Goal: Information Seeking & Learning: Learn about a topic

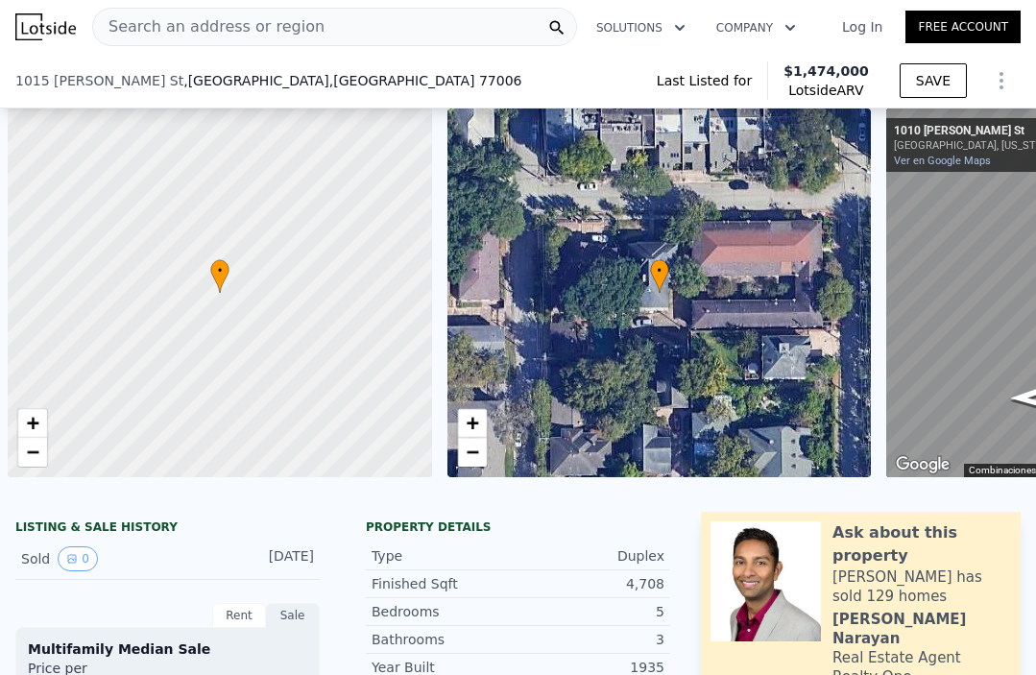
click at [290, 15] on span "Search an address or region" at bounding box center [208, 26] width 231 height 23
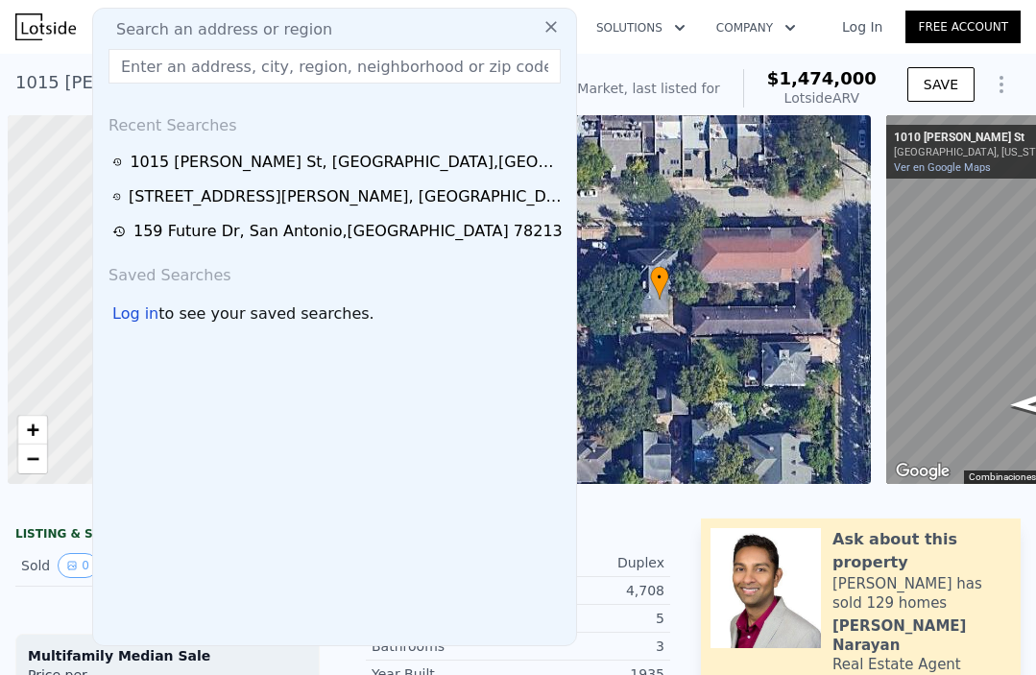
scroll to position [0, 290]
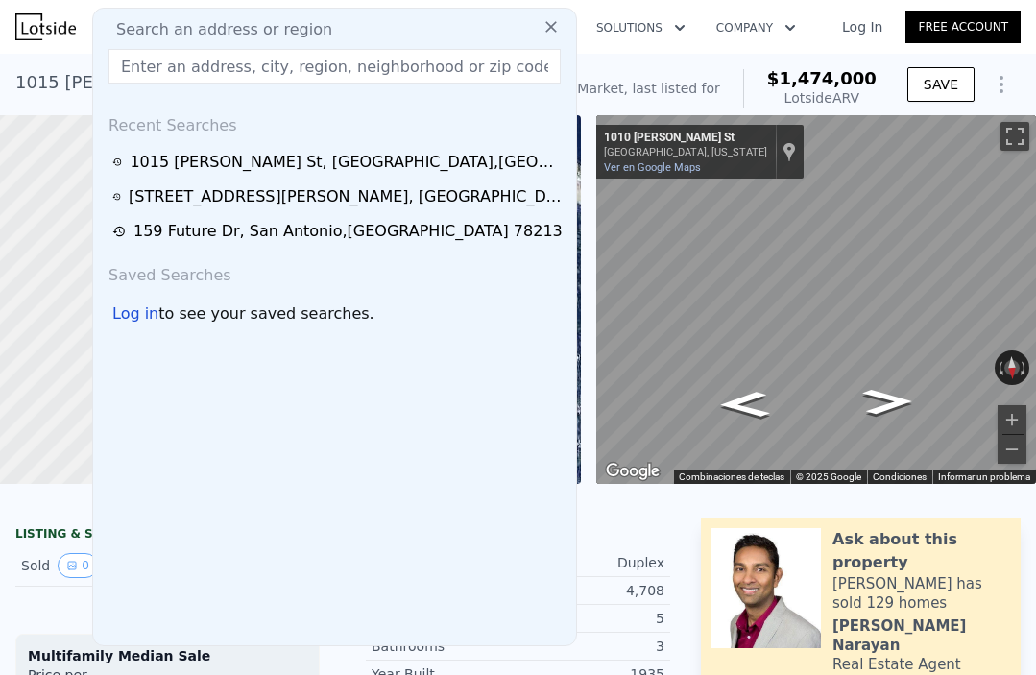
click at [290, 71] on input "text" at bounding box center [334, 66] width 452 height 35
paste input "[STREET_ADDRESS][PERSON_NAME][PERSON_NAME]"
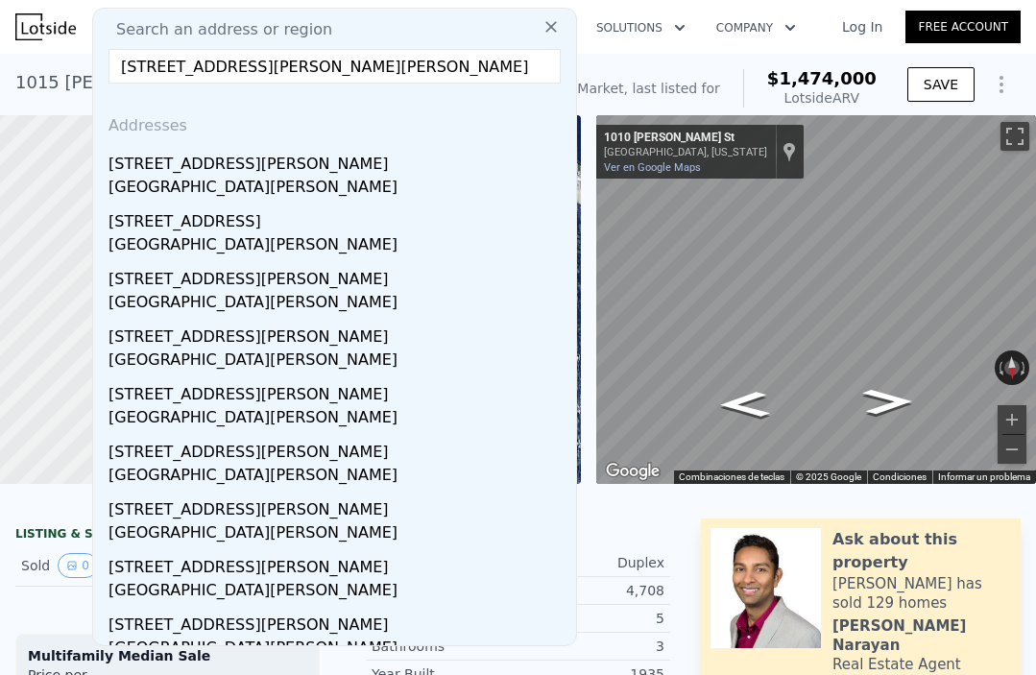
type input "[STREET_ADDRESS][PERSON_NAME][PERSON_NAME]"
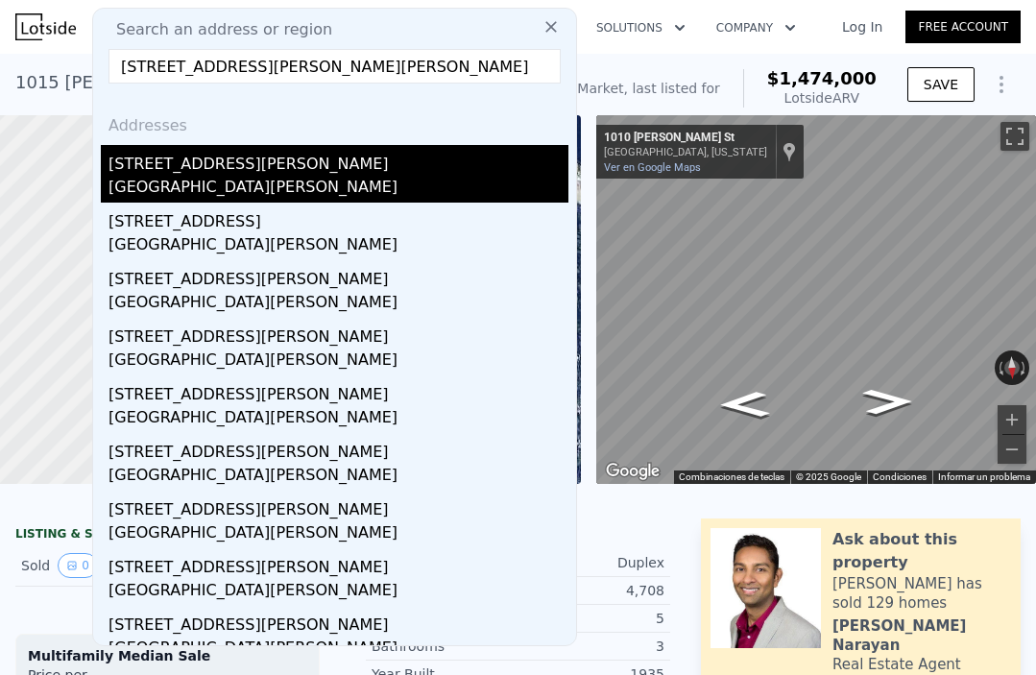
click at [191, 161] on div "[STREET_ADDRESS][PERSON_NAME]" at bounding box center [338, 160] width 460 height 31
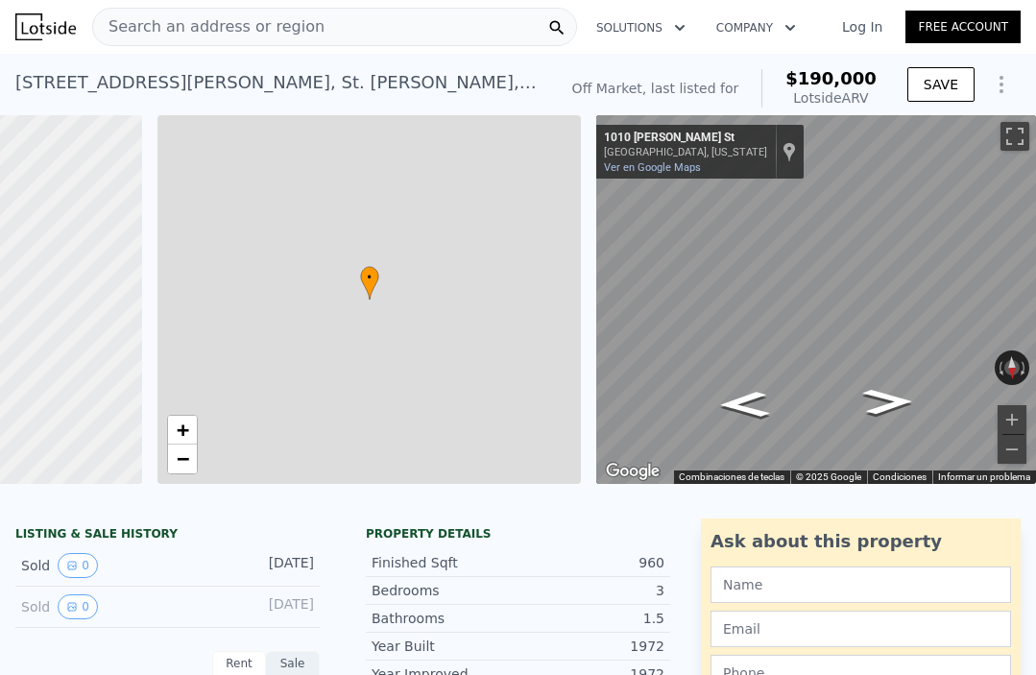
type input "2"
type input "4"
type input "1"
type input "2"
type input "720"
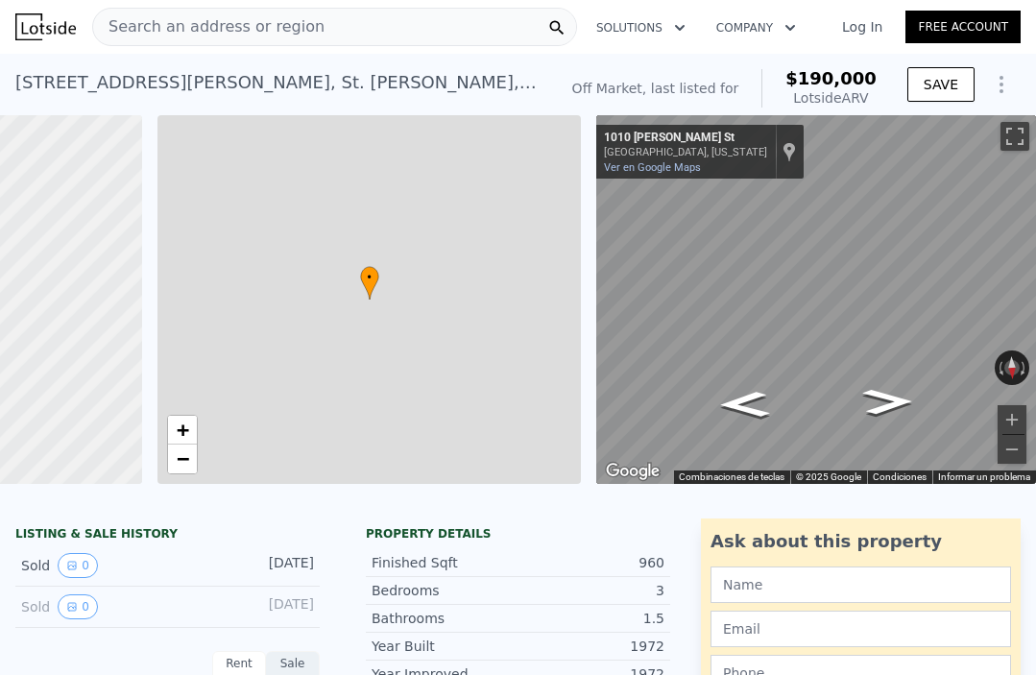
type input "1209"
type input "5227.2"
type input "8001.972"
type input "$ 190,000"
type input "4"
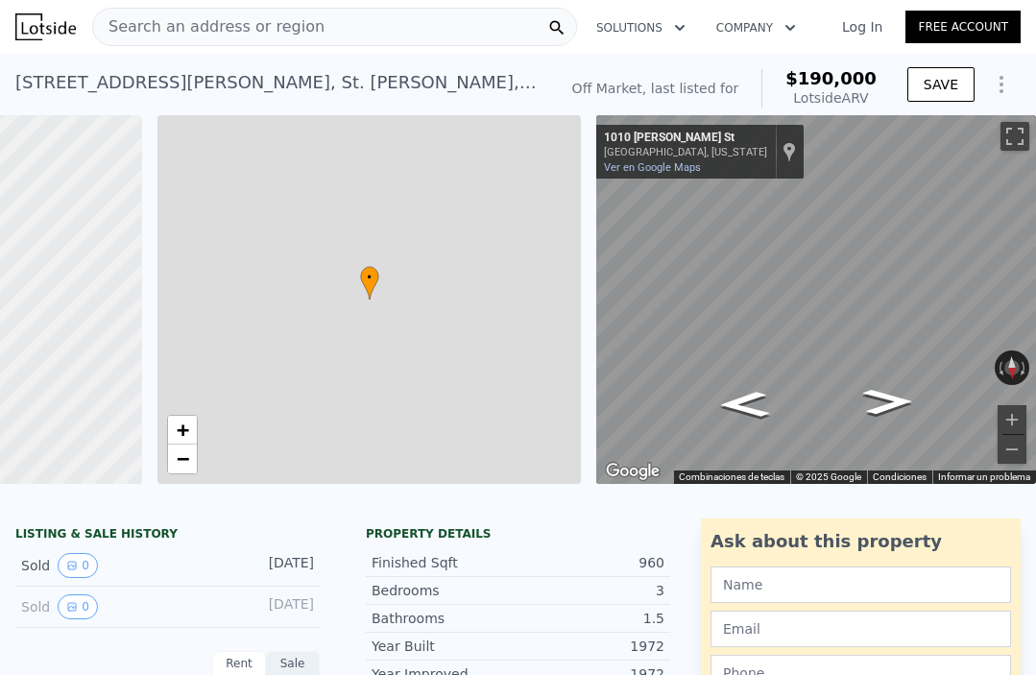
type input "$ 85,388"
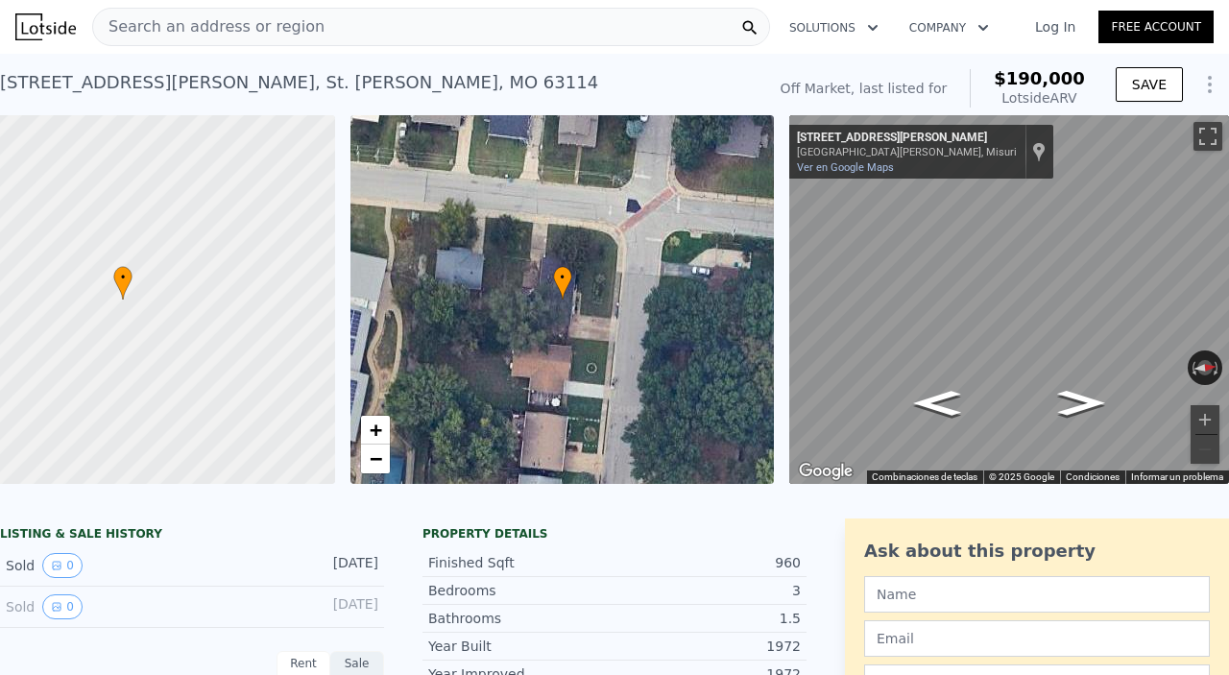
click at [519, 36] on div "Search an address or region" at bounding box center [431, 27] width 678 height 38
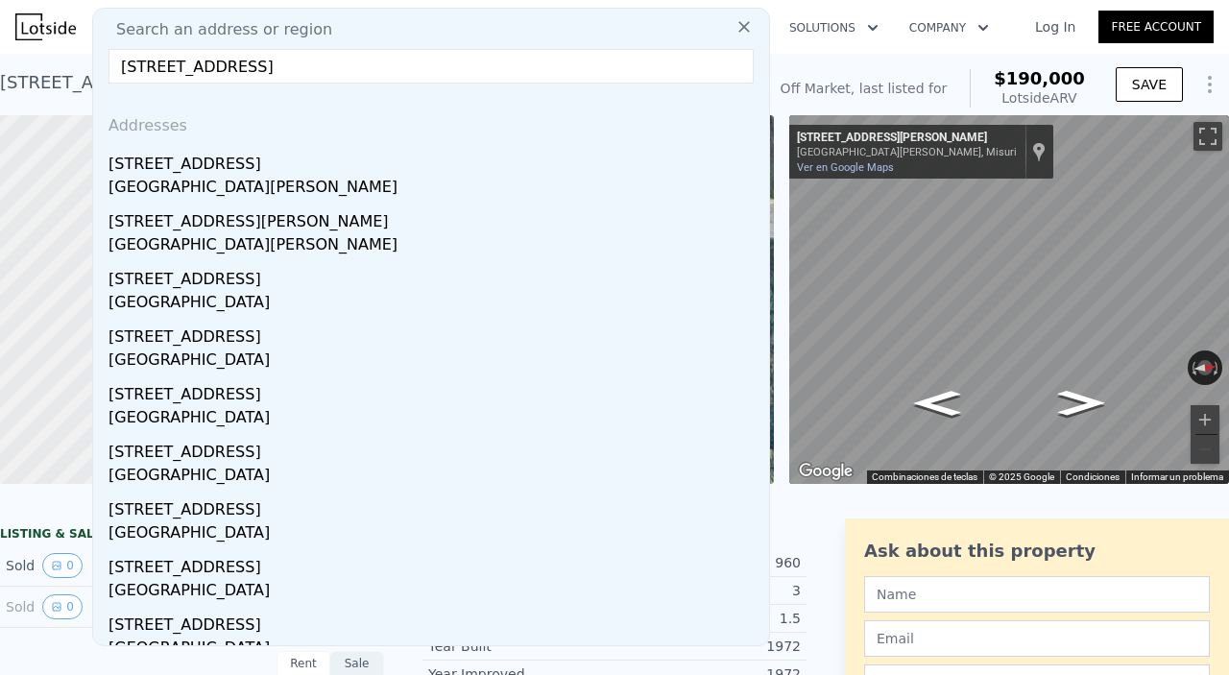
type input "[STREET_ADDRESS]"
click at [540, 46] on div "Search an address or region [STREET_ADDRESS] Addresses [STREET_ADDRESS][GEOGRAP…" at bounding box center [431, 327] width 678 height 638
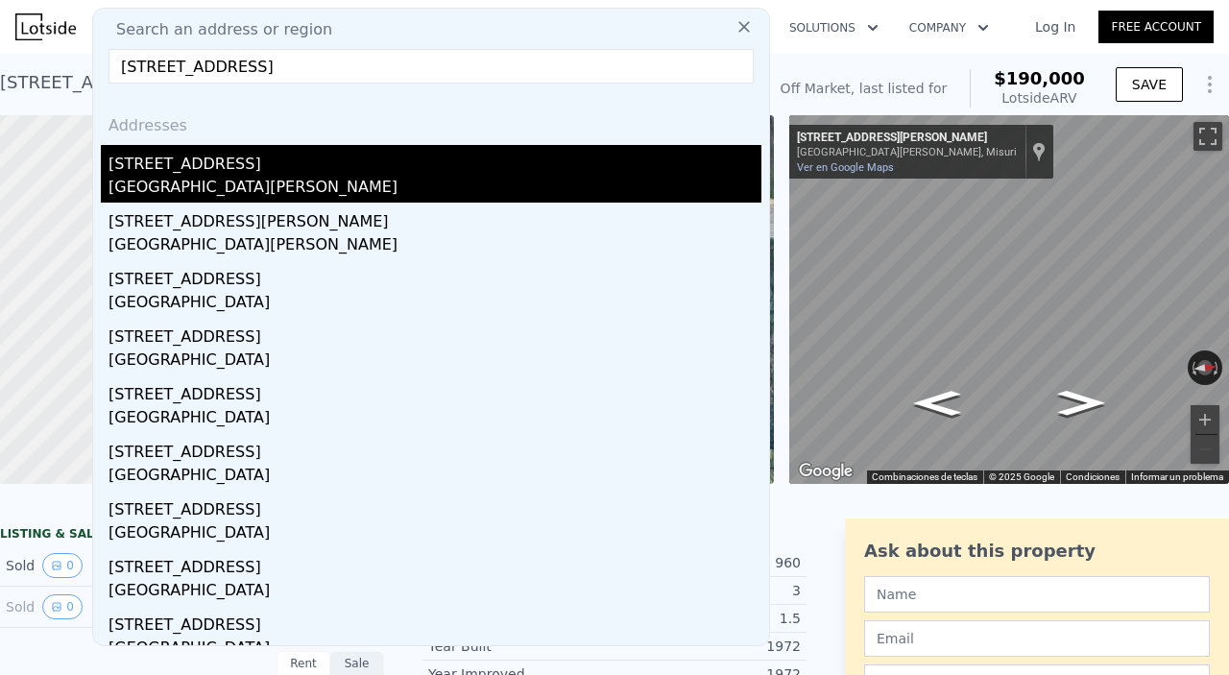
click at [271, 157] on div "[STREET_ADDRESS]" at bounding box center [434, 160] width 653 height 31
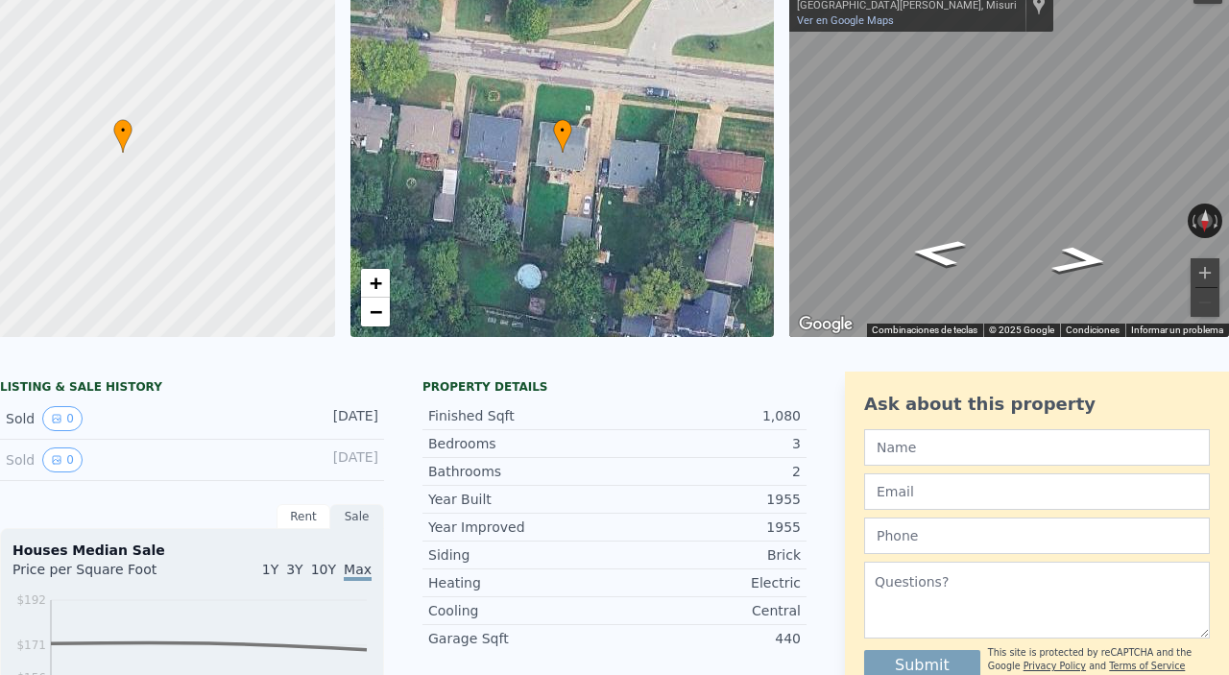
scroll to position [7, 0]
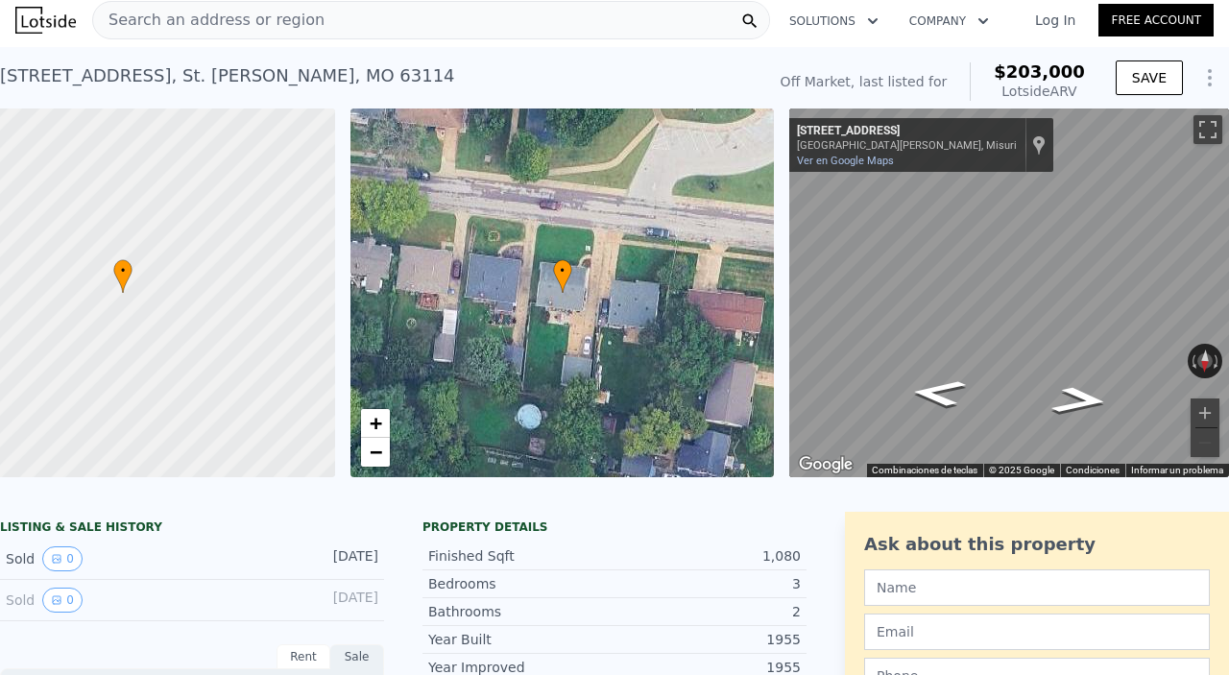
click at [520, 22] on div "Search an address or region" at bounding box center [431, 20] width 678 height 38
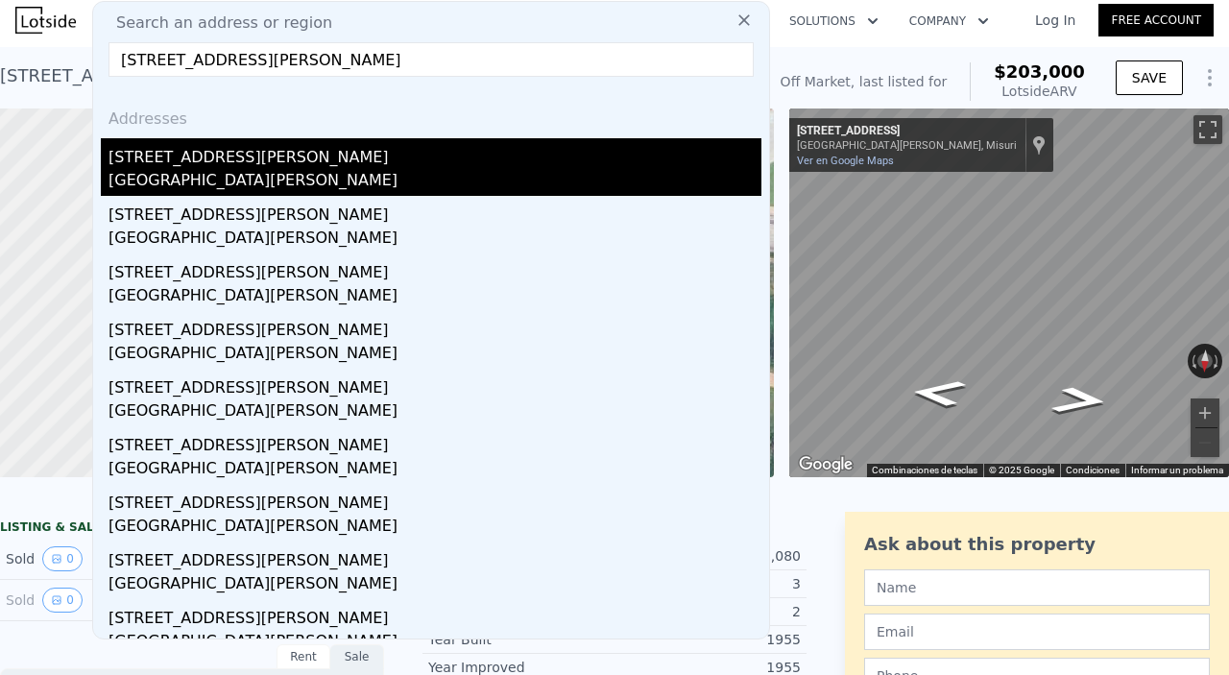
type input "[STREET_ADDRESS][PERSON_NAME]"
click at [271, 157] on div "[STREET_ADDRESS][PERSON_NAME]" at bounding box center [434, 153] width 653 height 31
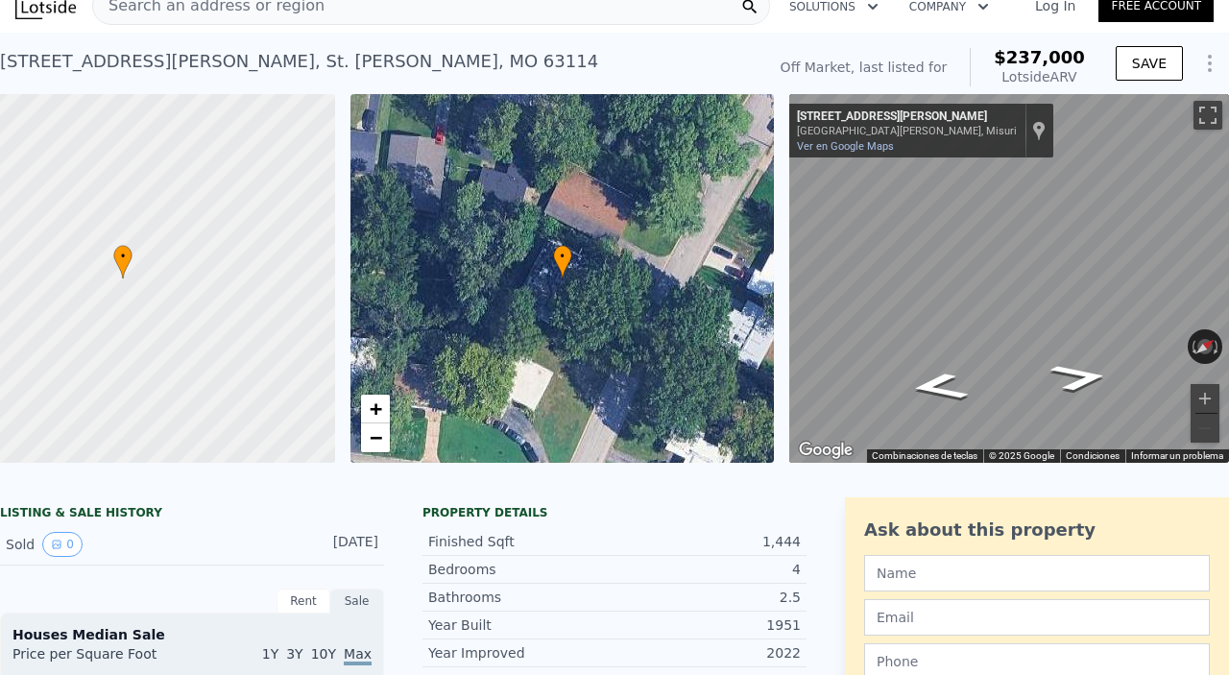
scroll to position [40, 0]
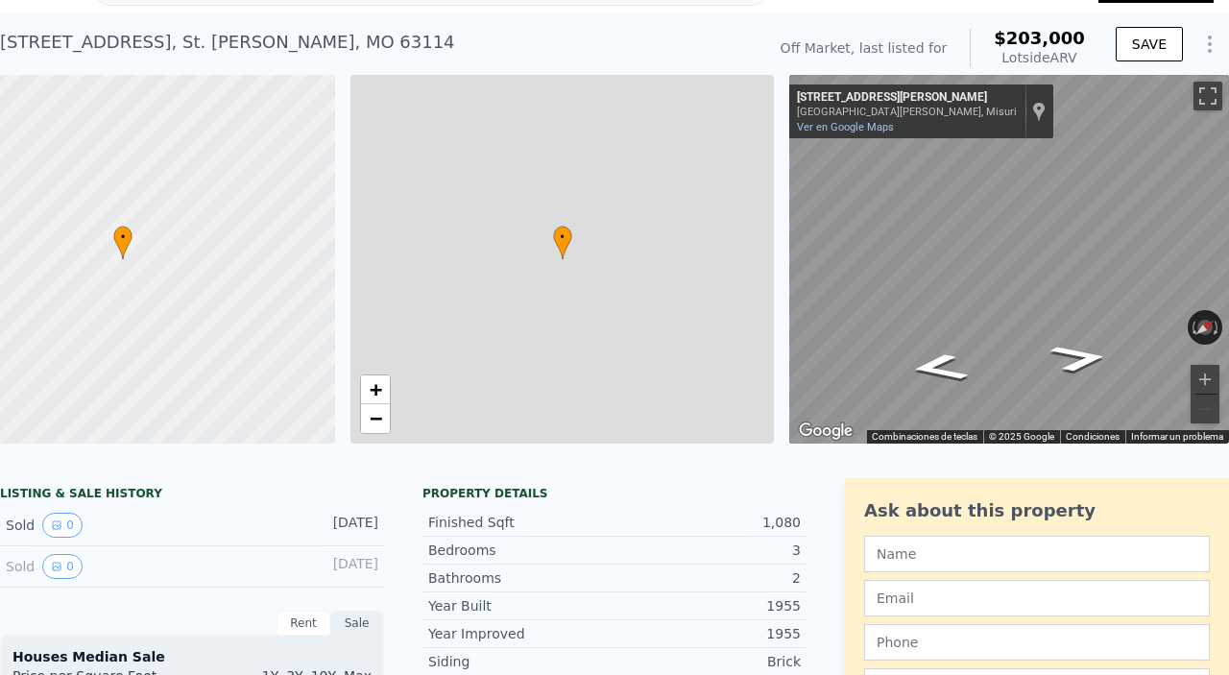
type input "836"
type input "1431"
type input "5270.76"
type input "9801"
checkbox input "true"
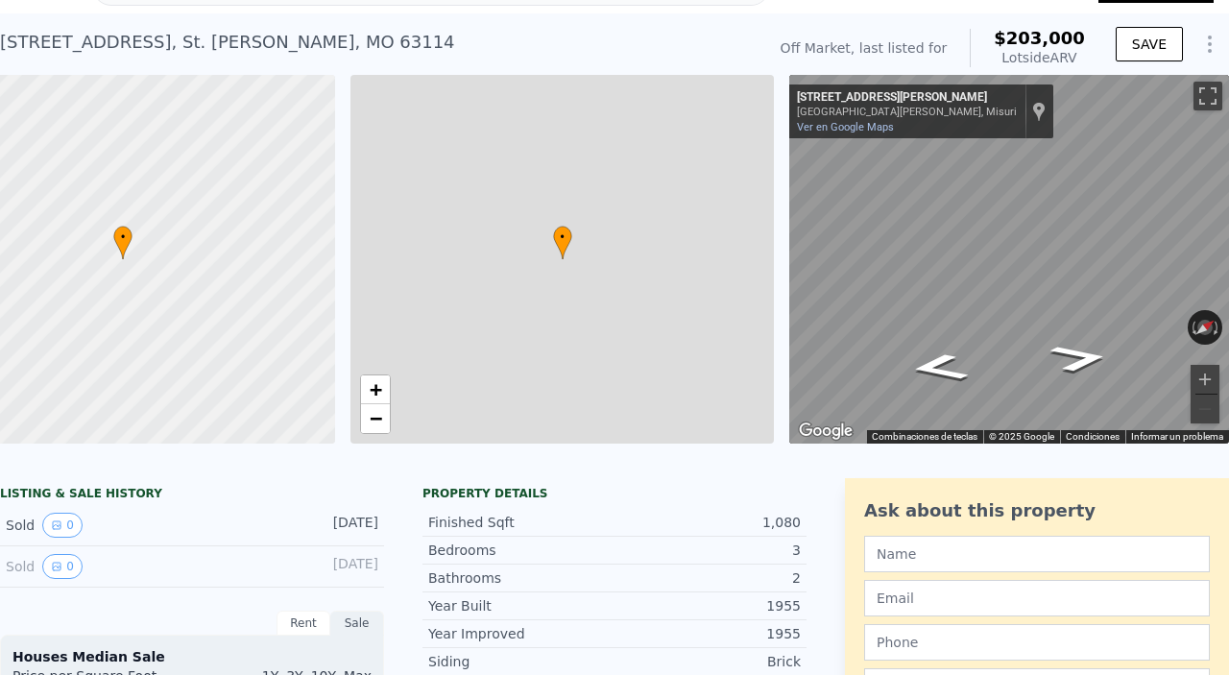
type input "$ 203,000"
type input "-$ 102,674"
type input "720"
type input "1209"
type input "5227.2"
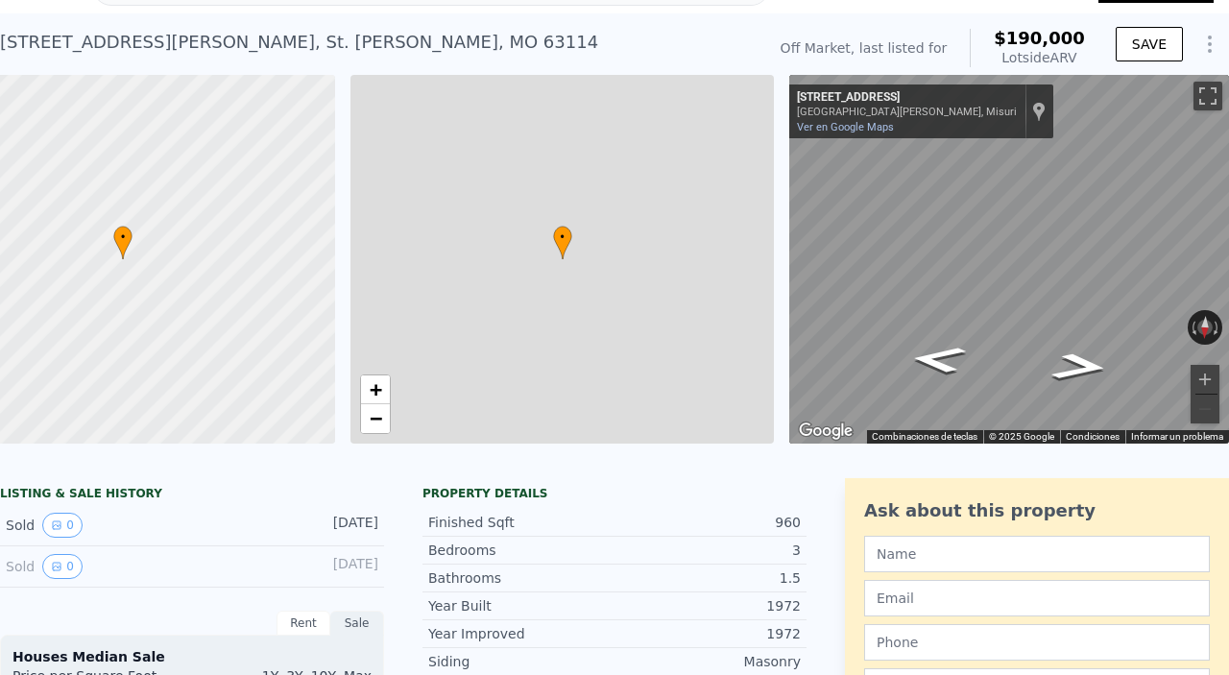
type input "8001.972"
type input "$ 190,000"
type input "$ 85,388"
checkbox input "true"
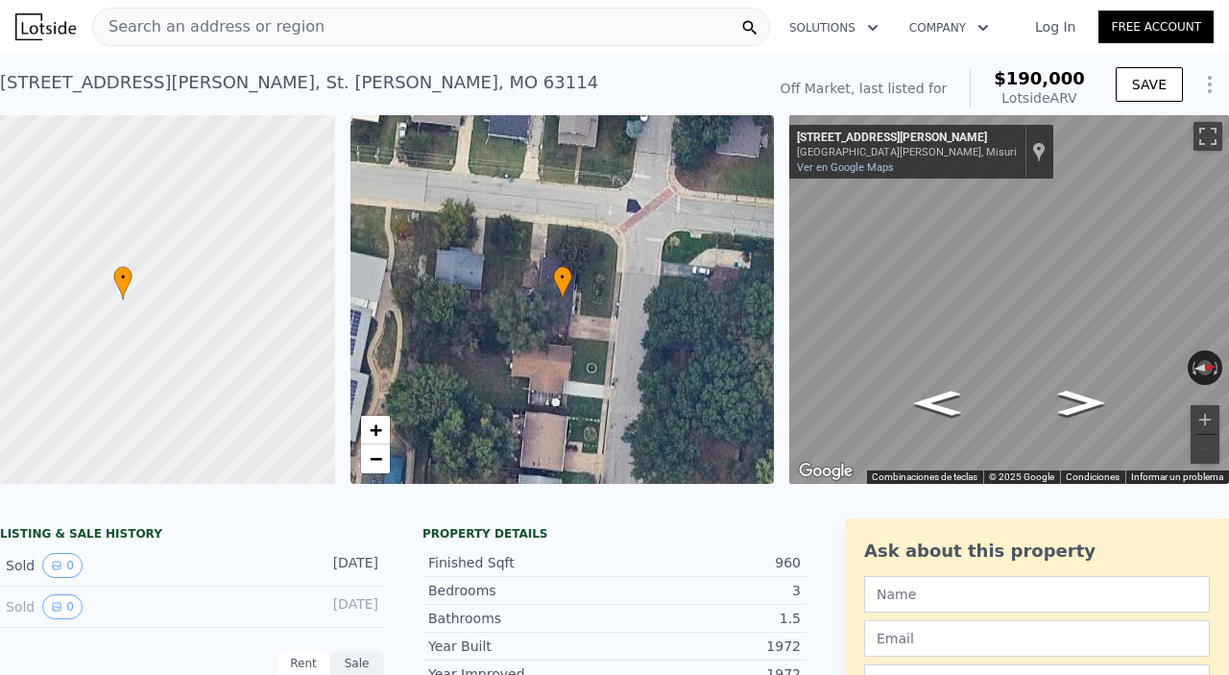
click at [592, 29] on div "Search an address or region" at bounding box center [431, 27] width 678 height 38
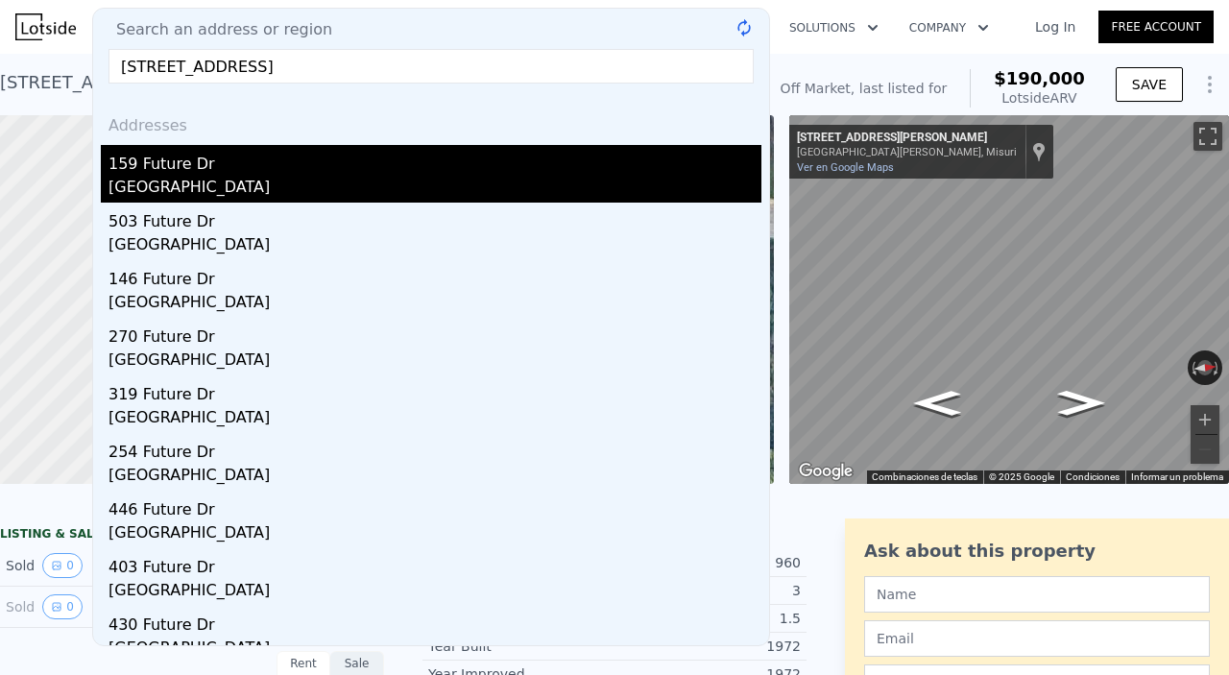
type input "[STREET_ADDRESS]"
click at [343, 154] on div "159 Future Dr" at bounding box center [434, 160] width 653 height 31
type input "3"
type input "990"
type input "1700"
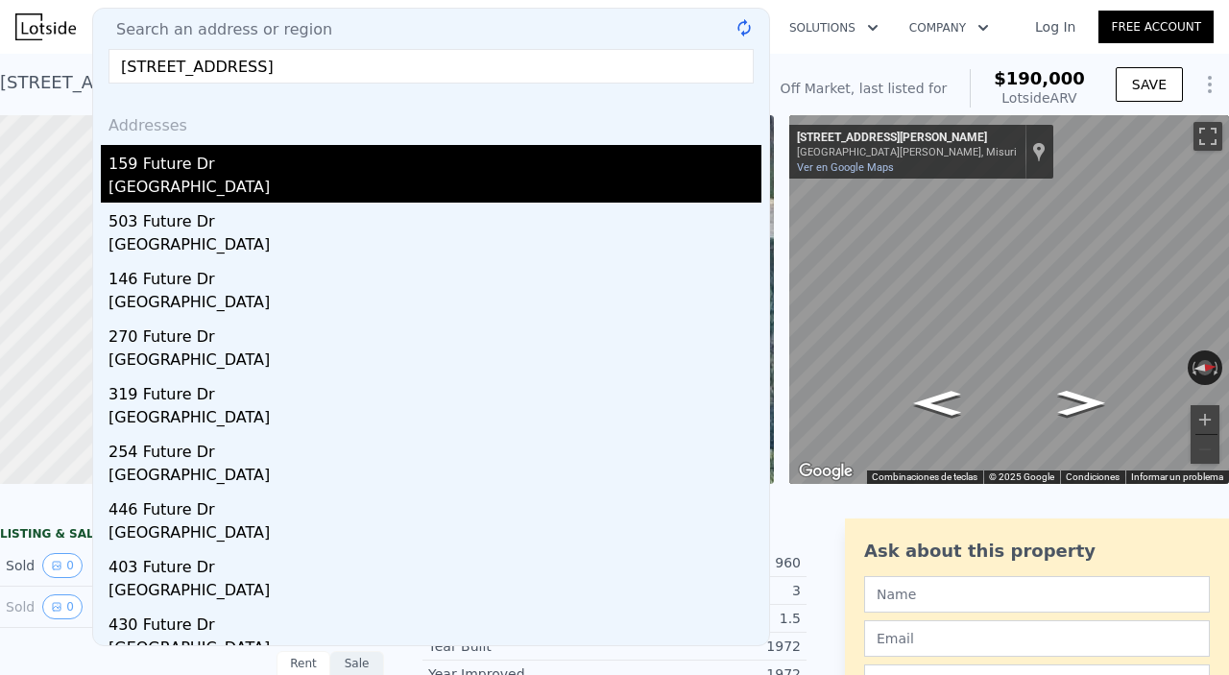
type input "6011.280000000001"
type input "8755.560000000001"
type input "$ 237,000"
type input "$ 30,000"
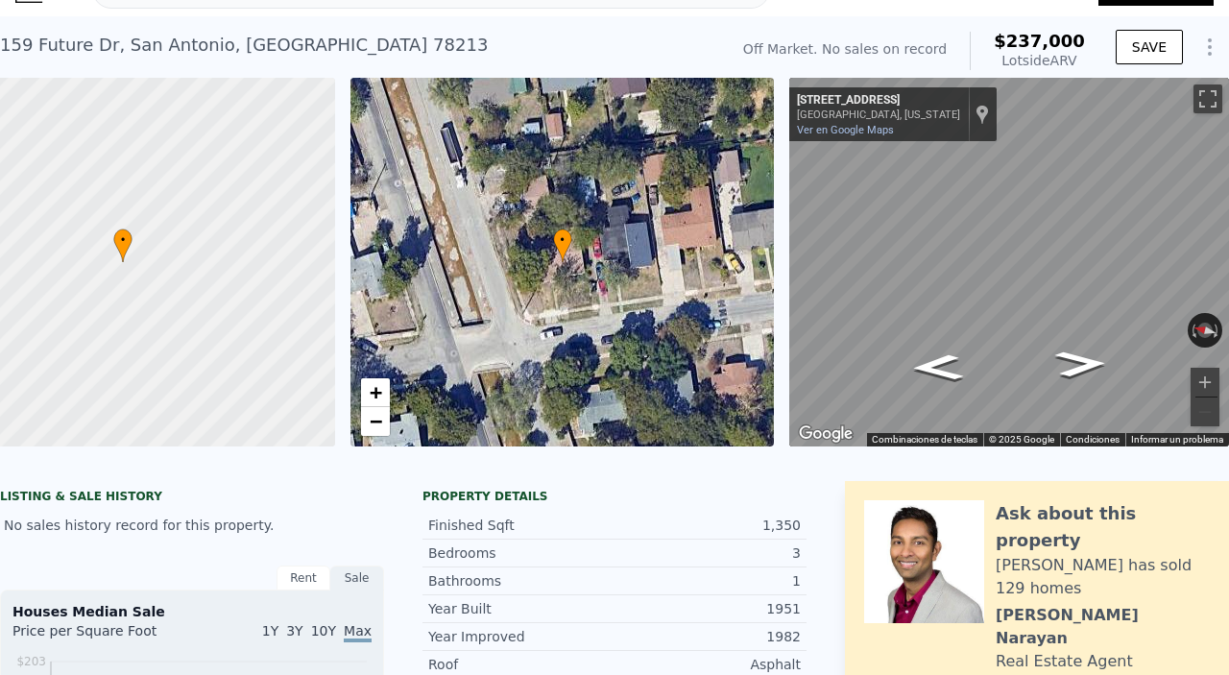
scroll to position [39, 0]
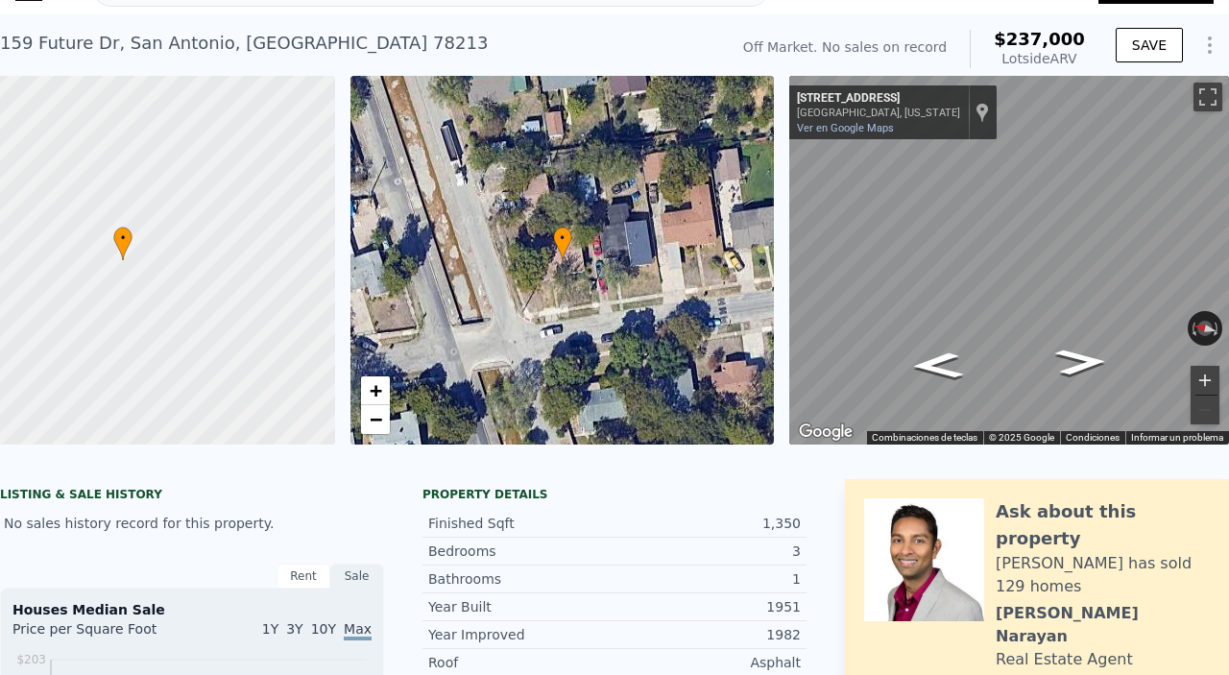
click at [1035, 383] on button "Acercar" at bounding box center [1204, 380] width 29 height 29
click at [1035, 380] on button "Acercar" at bounding box center [1204, 380] width 29 height 29
type input "$ 238,000"
checkbox input "false"
click at [1035, 379] on button "Acercar" at bounding box center [1204, 380] width 29 height 29
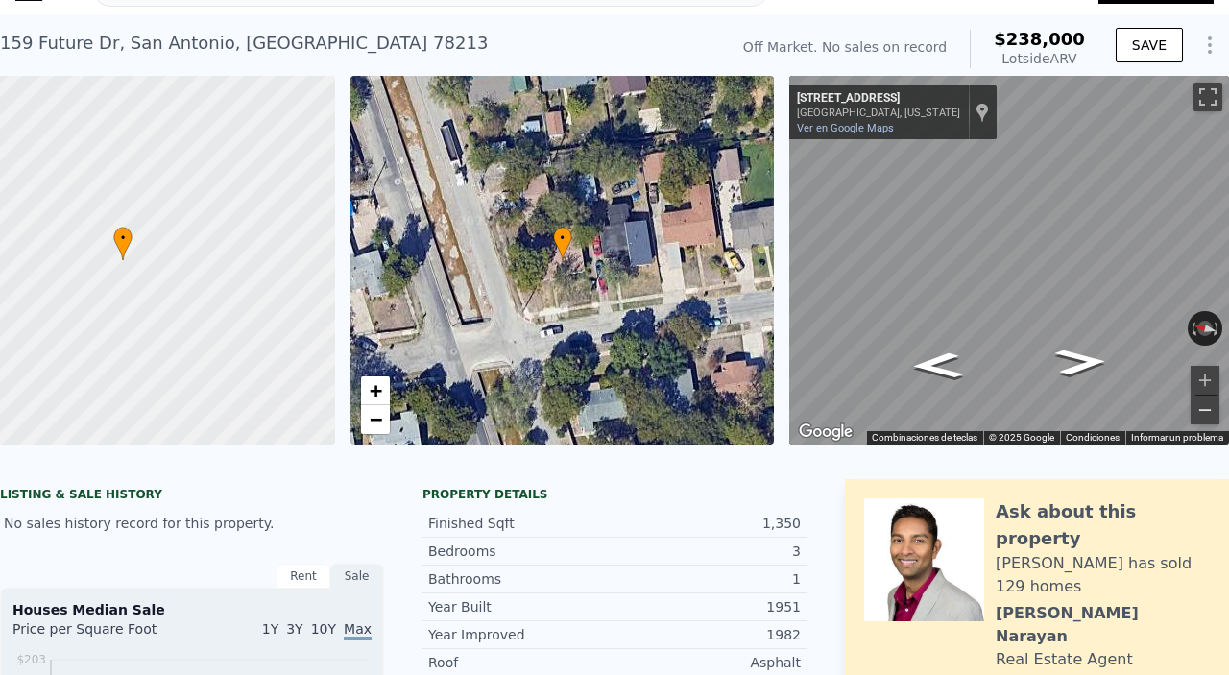
click at [1035, 412] on button "Alejar" at bounding box center [1204, 409] width 29 height 29
click at [1035, 388] on button "Acercar" at bounding box center [1204, 380] width 29 height 29
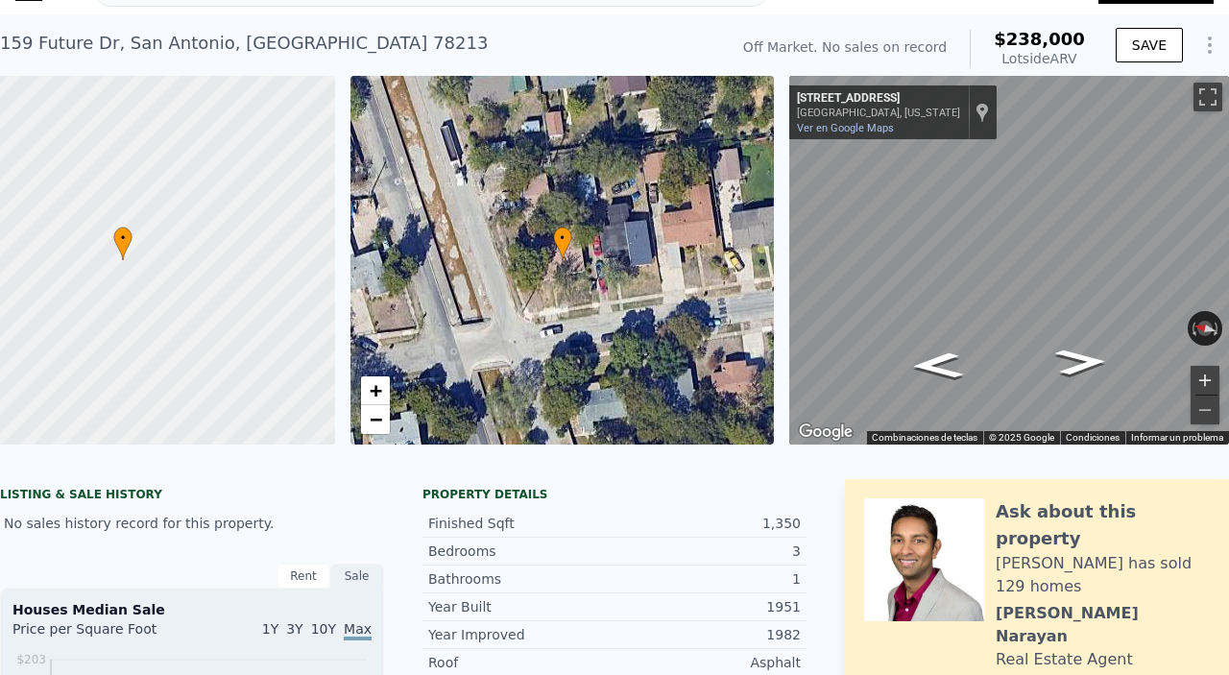
click at [1035, 388] on button "Acercar" at bounding box center [1204, 380] width 29 height 29
click at [1035, 408] on button "Alejar" at bounding box center [1204, 409] width 29 height 29
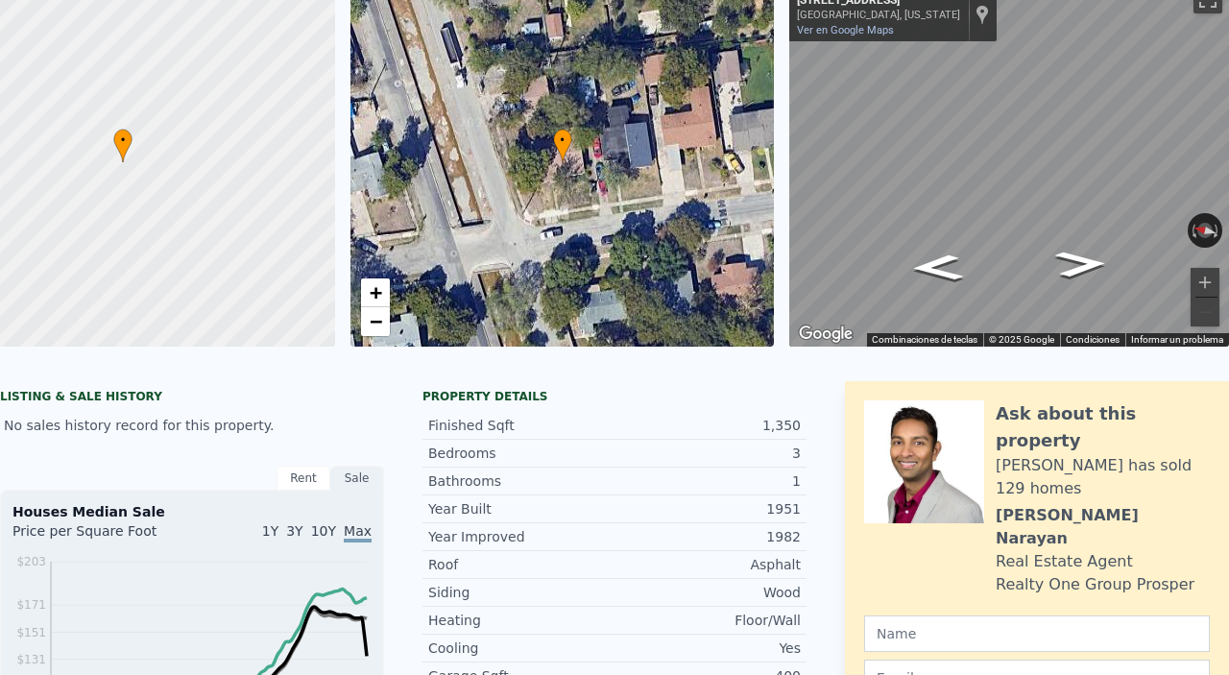
scroll to position [7, 0]
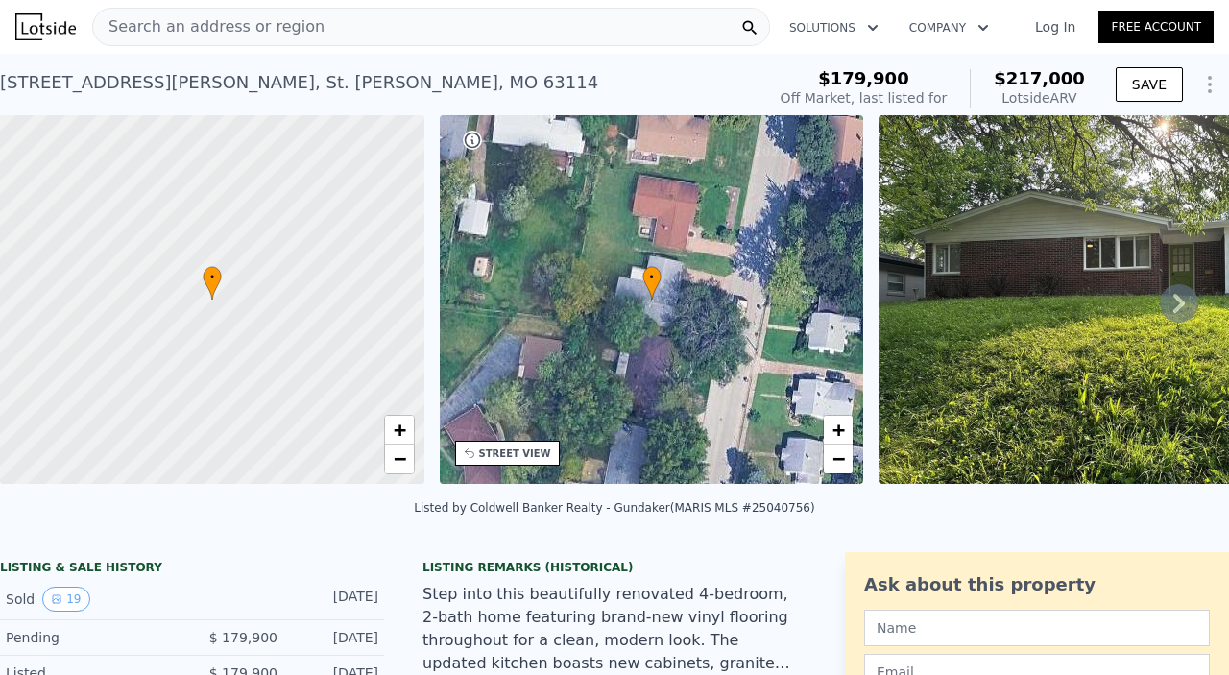
click at [267, 21] on span "Search an address or region" at bounding box center [208, 26] width 231 height 23
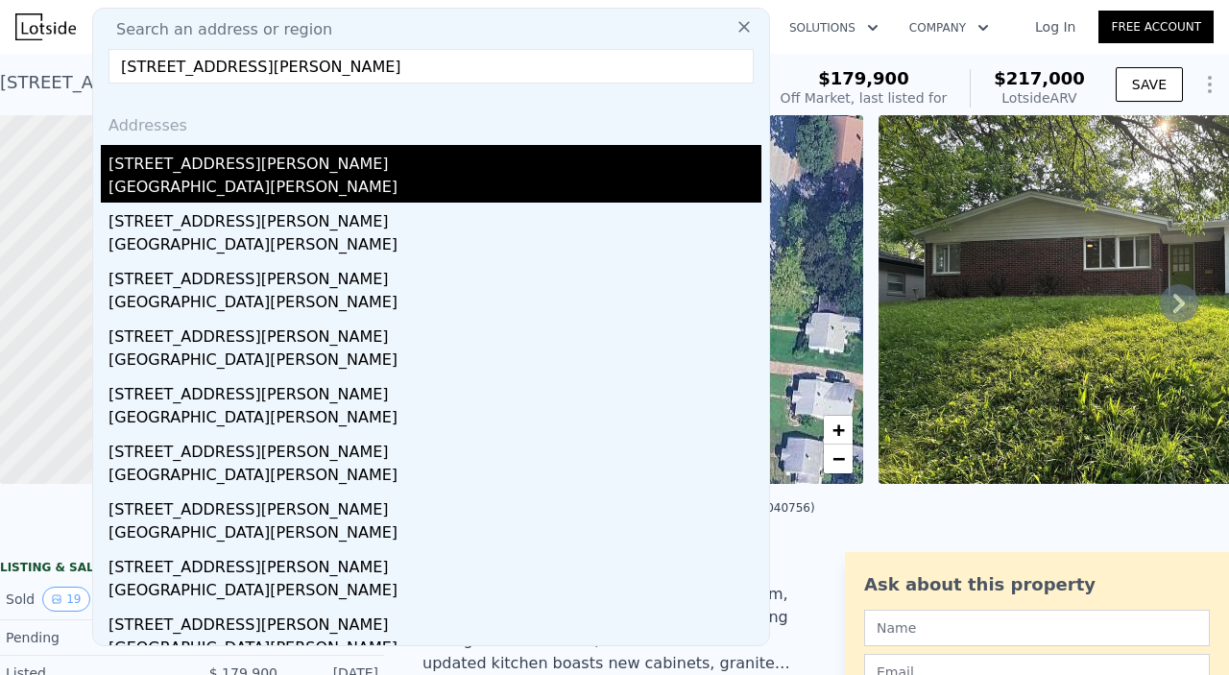
type input "3643 McKibbon Rd, Saint Louis, MO 63114"
click at [241, 155] on div "[STREET_ADDRESS][PERSON_NAME]" at bounding box center [434, 160] width 653 height 31
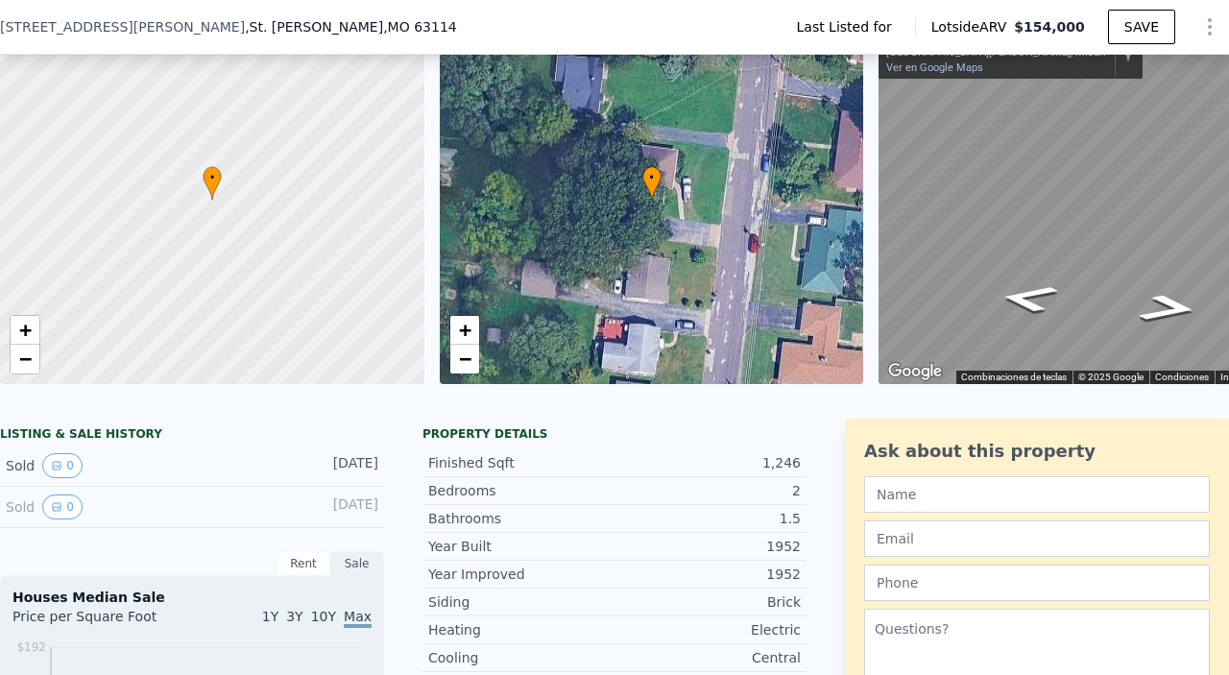
scroll to position [86, 0]
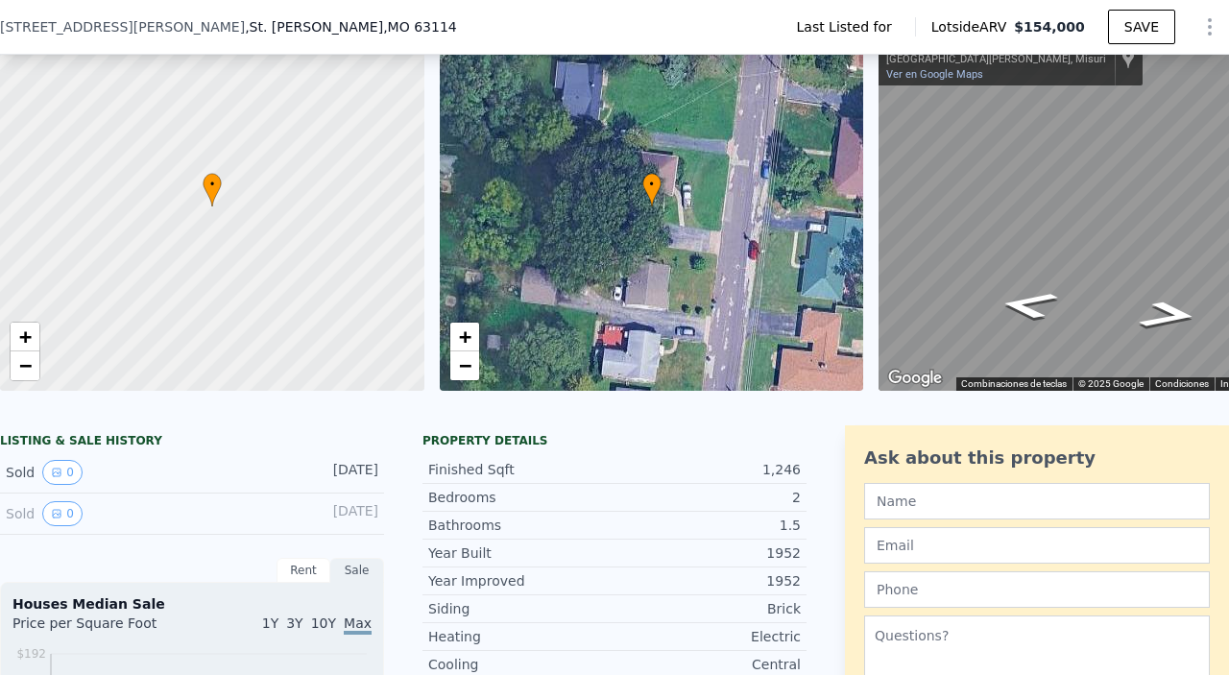
type input "5"
type input "1088"
type input "1862"
type input "4517.172"
type input "10454.4"
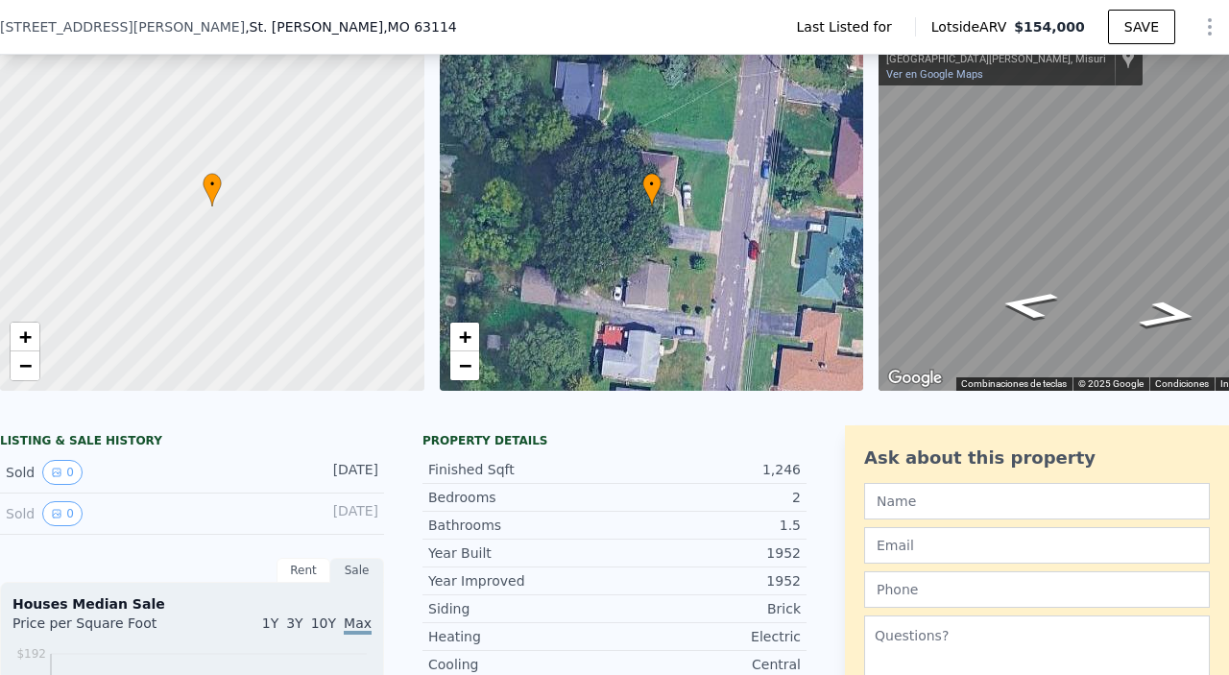
type input "$ 217,000"
type input "$ 13,993"
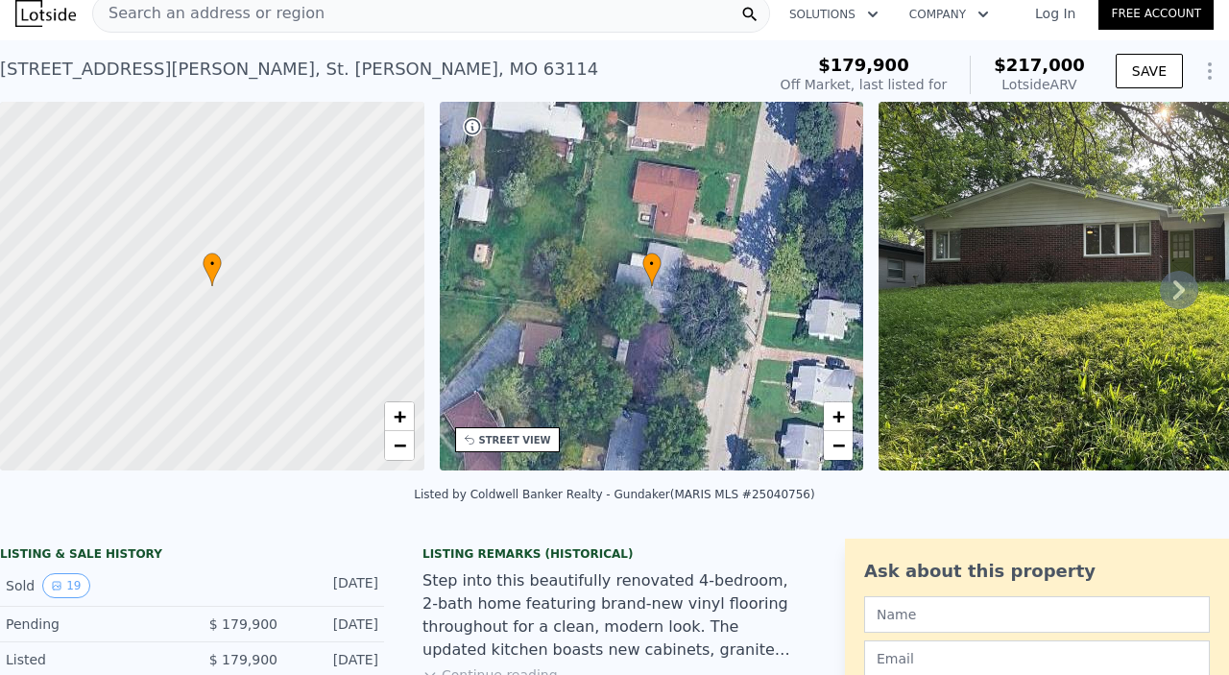
scroll to position [9, 0]
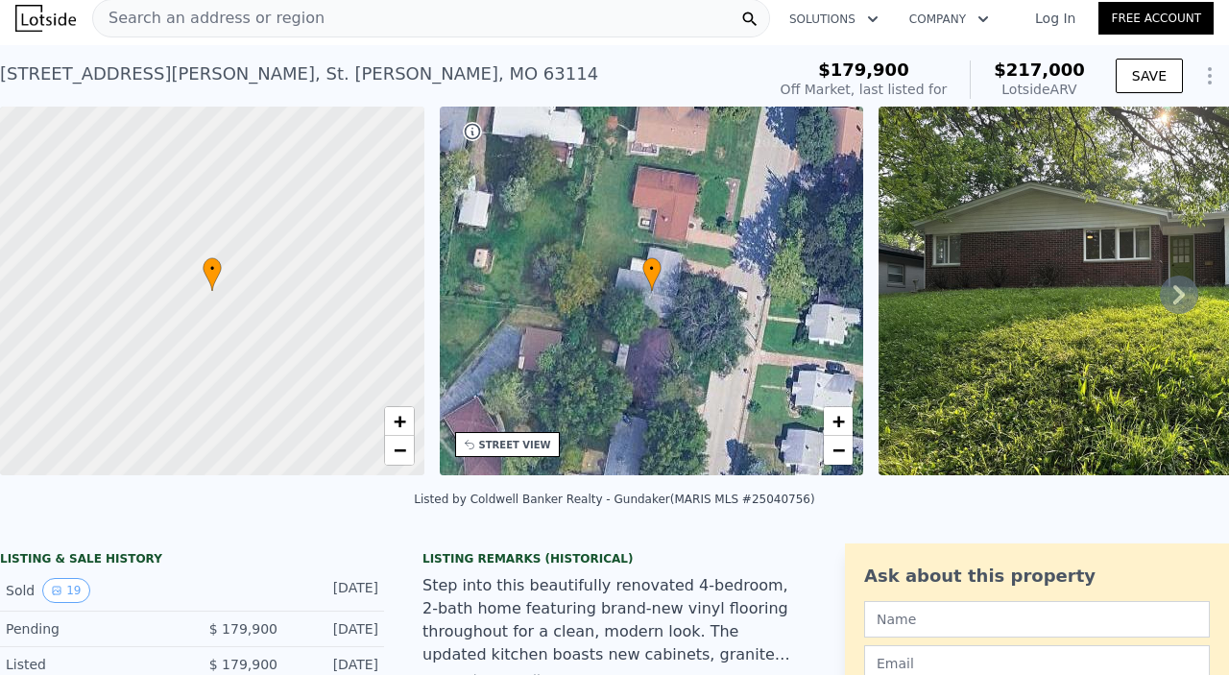
type input "4"
type input "954"
type input "1705"
type input "9182.448"
type input "14679.720000000001"
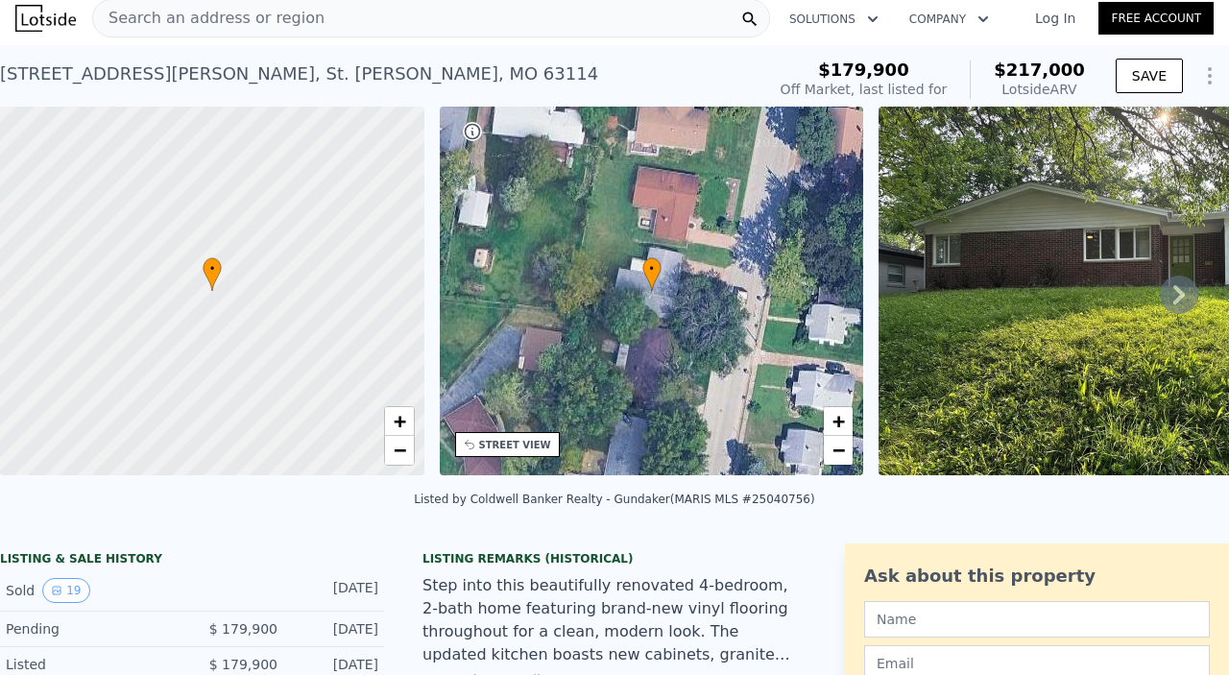
type input "$ 154,000"
type input "-$ 100,881"
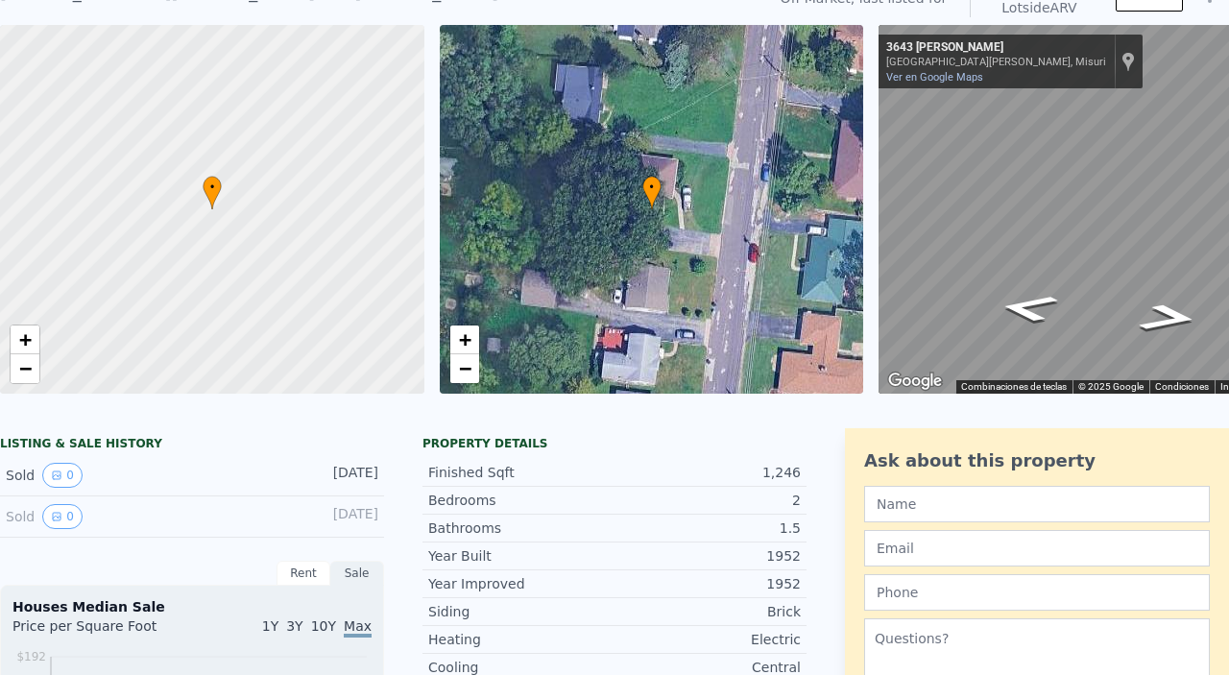
scroll to position [40, 0]
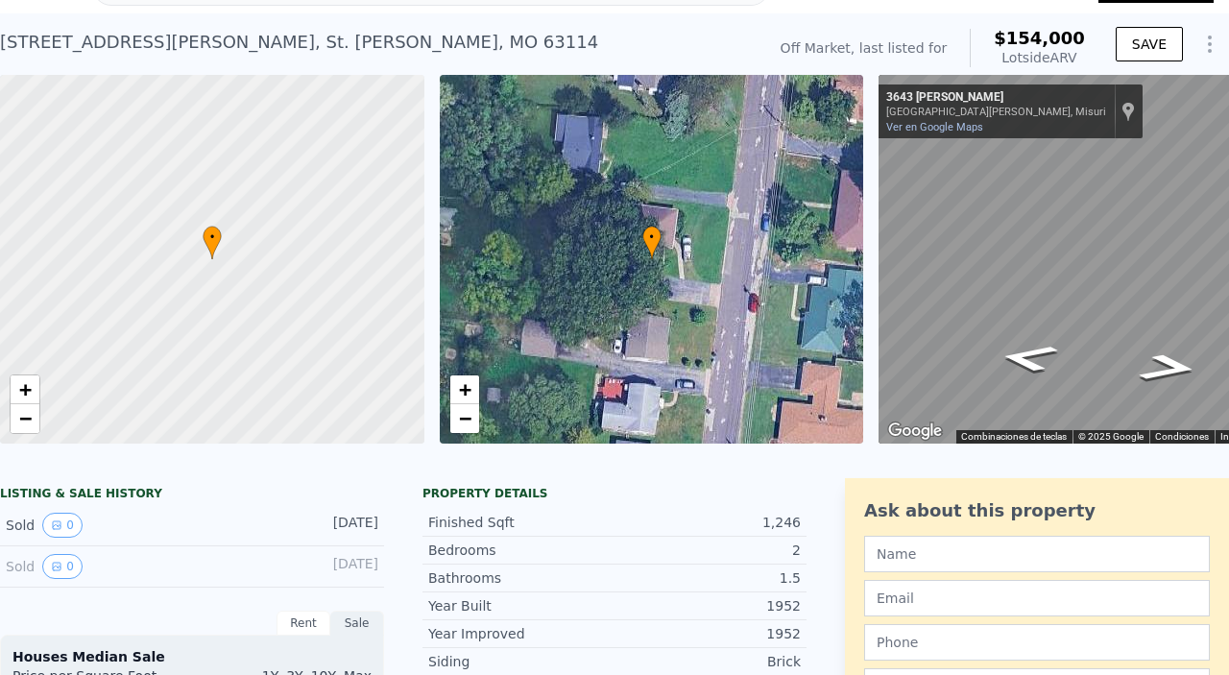
type input "$ 217,000"
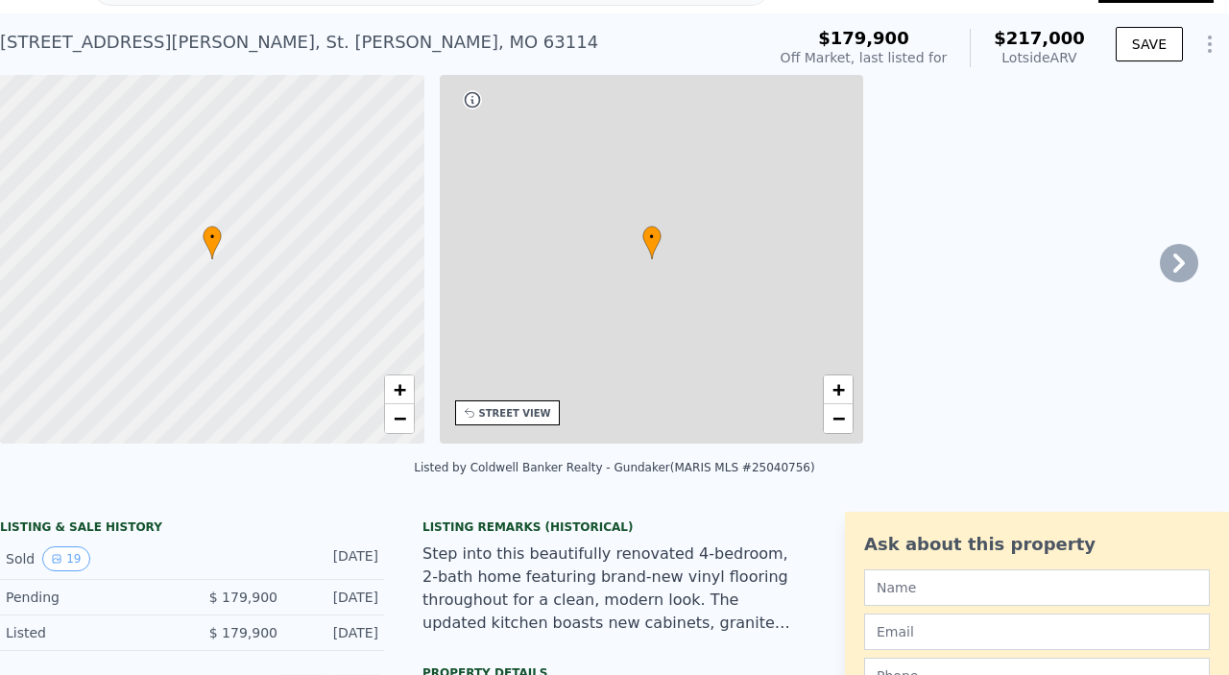
type input "5"
type input "1088"
type input "1862"
type input "4517.172"
type input "10454.4"
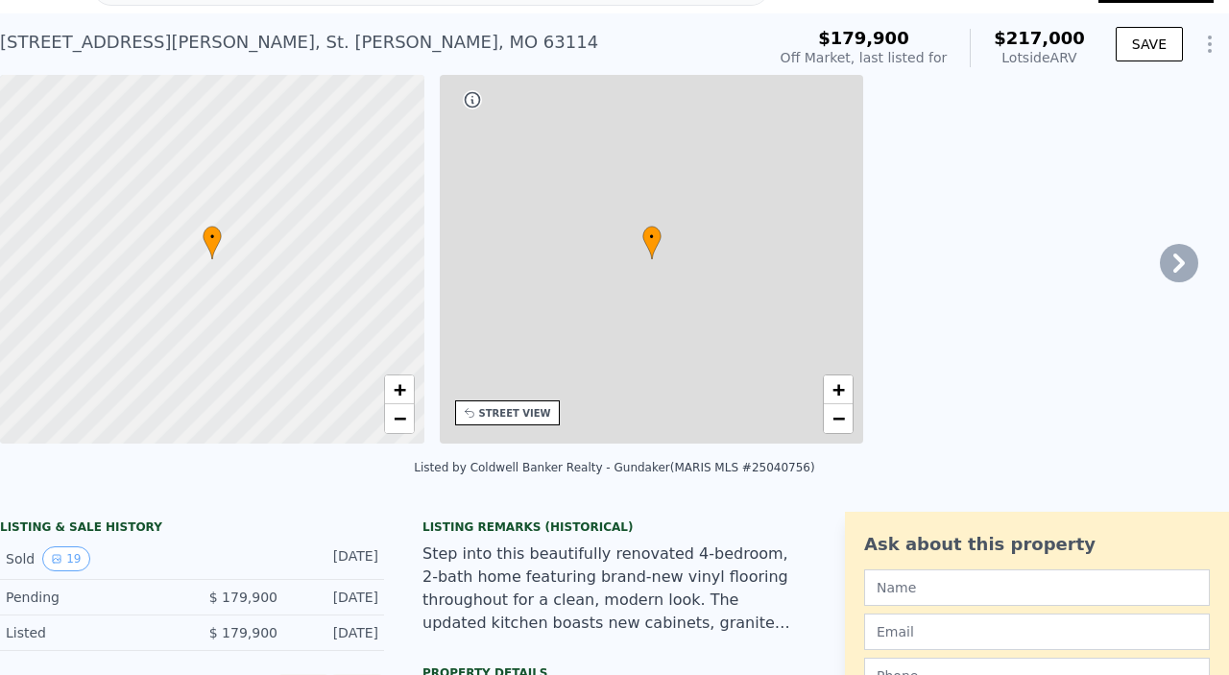
type input "$ 13,993"
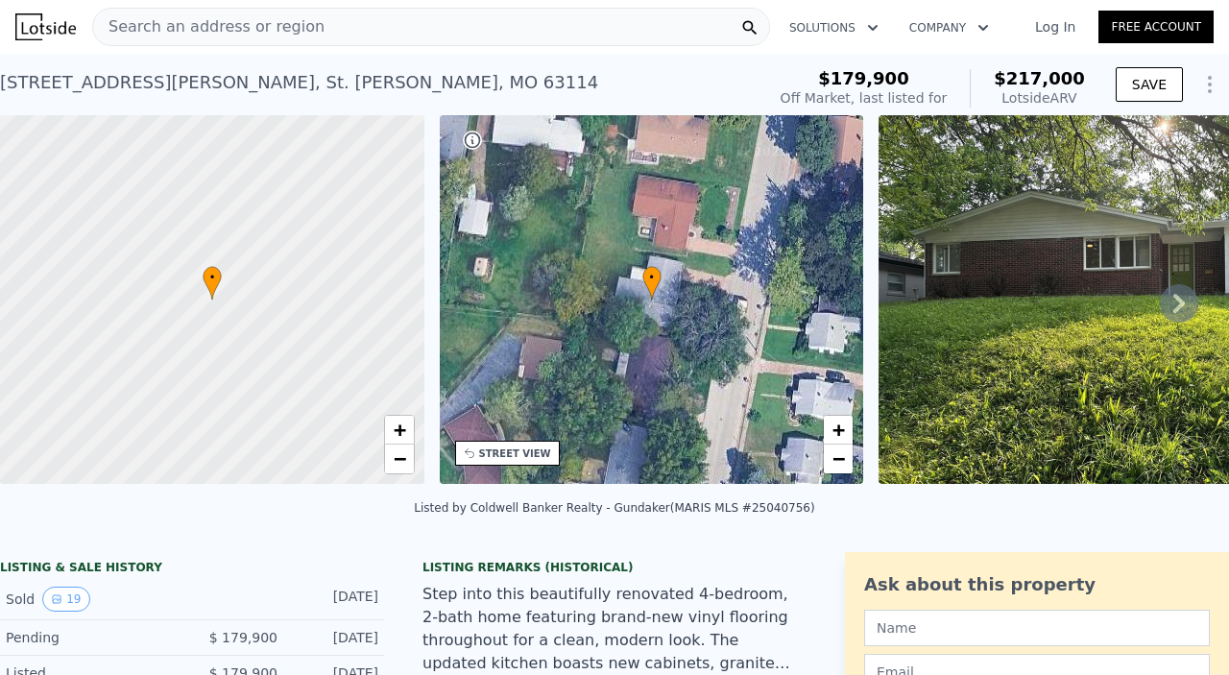
click at [513, 26] on div "Search an address or region" at bounding box center [431, 27] width 678 height 38
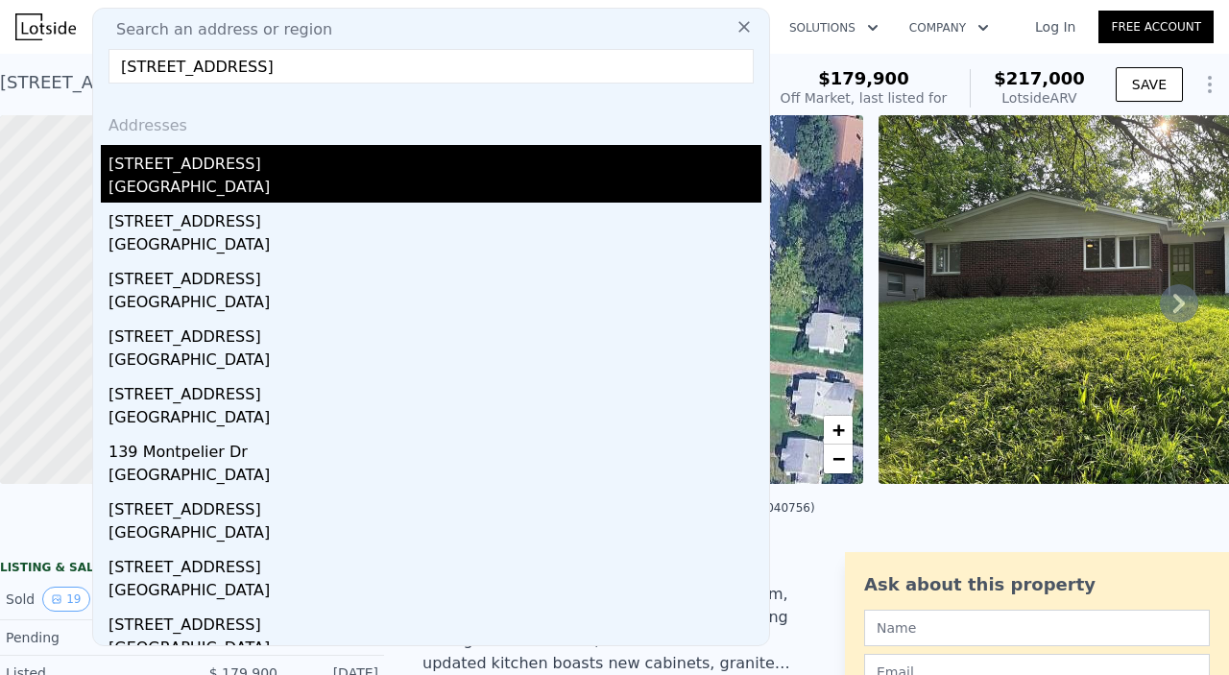
type input "310 Montpelier, San Antonio, TX 78228"
click at [232, 168] on div "310 Montpelier Dr" at bounding box center [434, 160] width 653 height 31
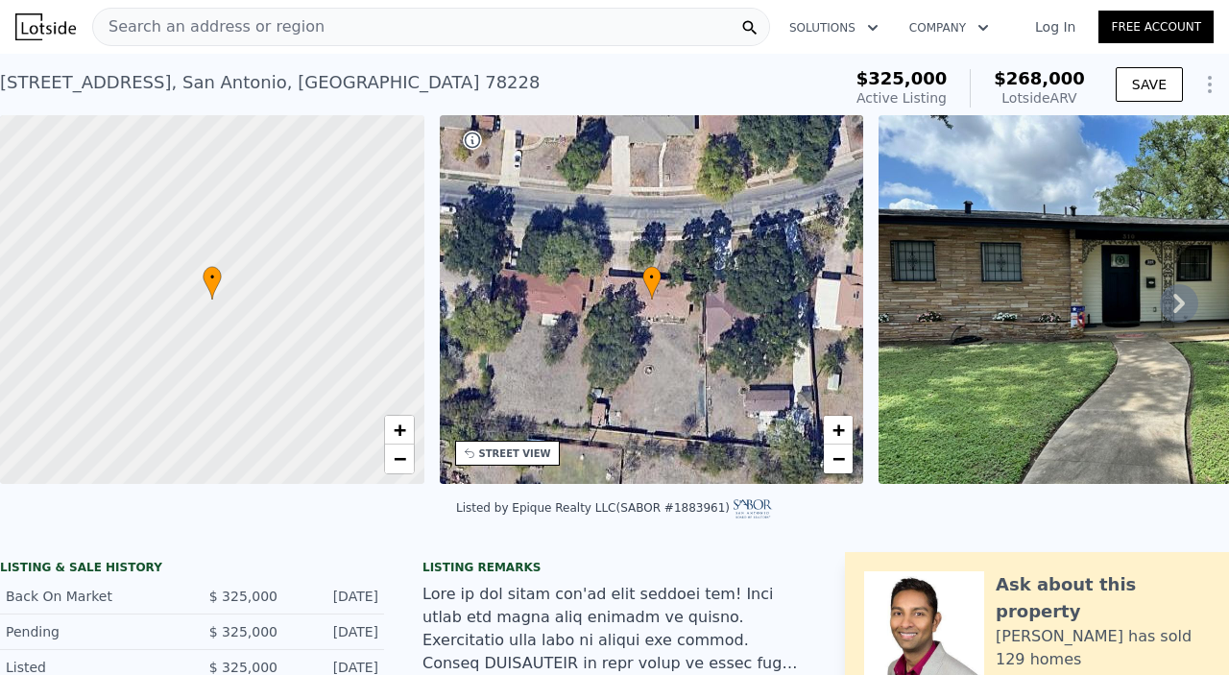
click at [489, 674] on button "Continue reading" at bounding box center [489, 688] width 135 height 19
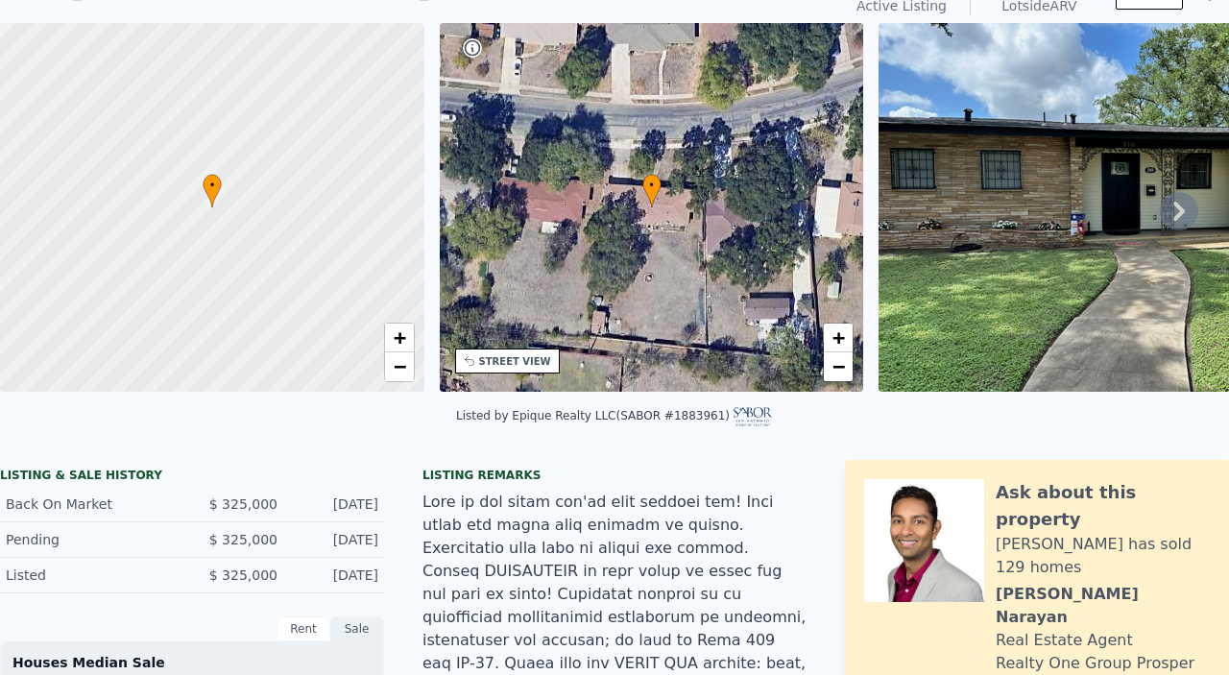
scroll to position [92, 0]
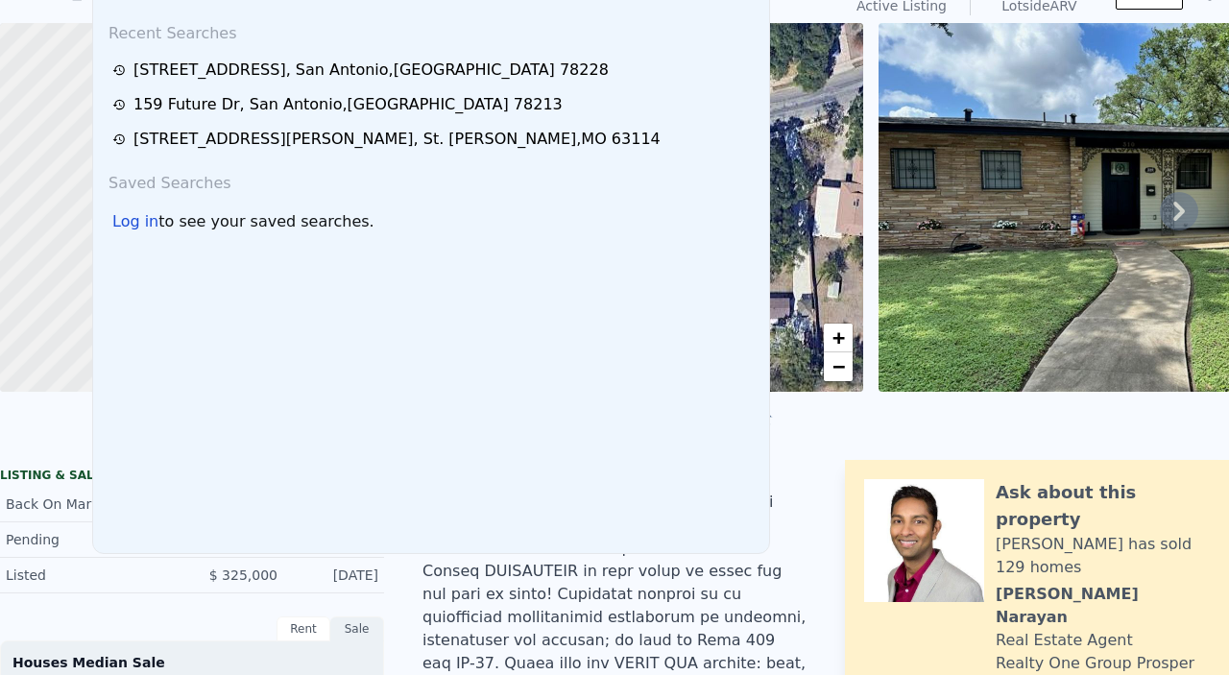
scroll to position [0, 0]
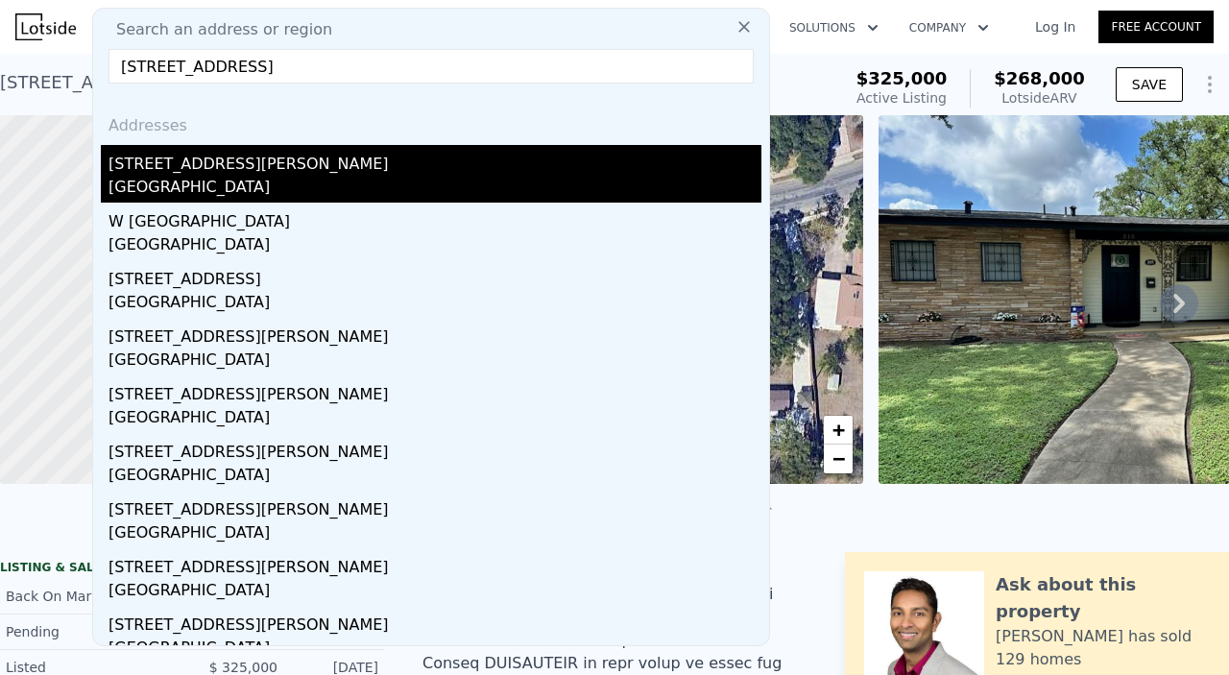
type input "734 norwood, San Antonio, TX 78212"
click at [275, 160] on div "734 W Norwood Ct" at bounding box center [434, 160] width 653 height 31
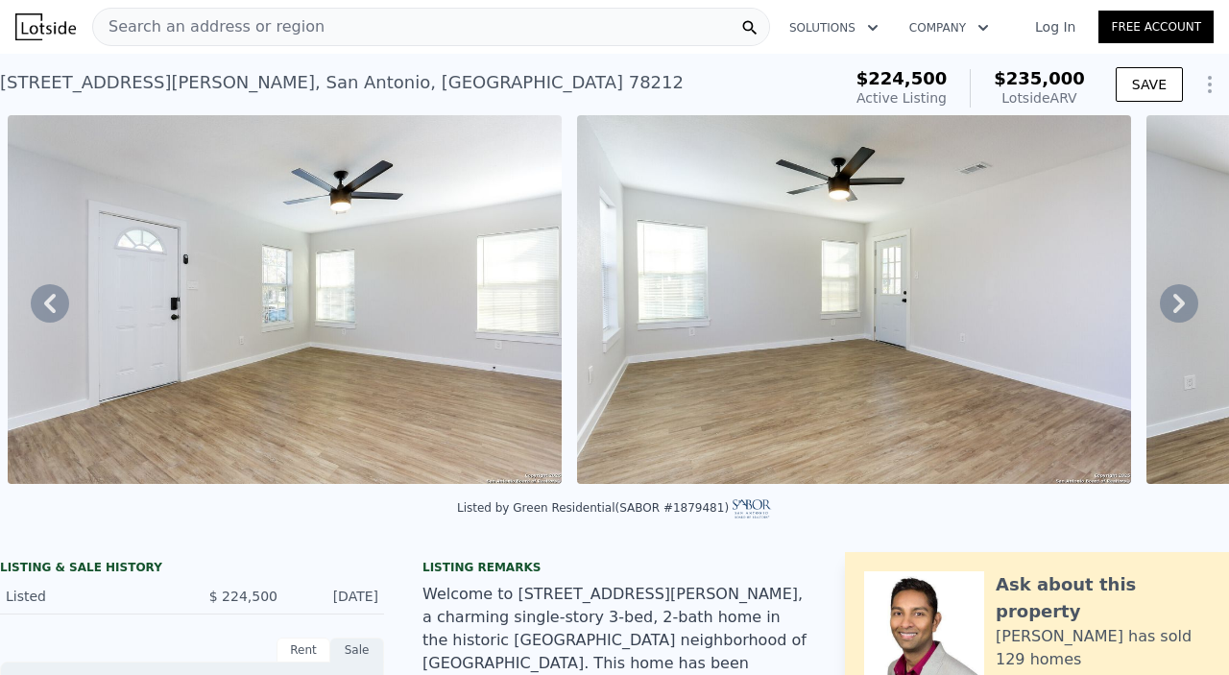
click at [312, 22] on div "Search an address or region" at bounding box center [431, 27] width 678 height 38
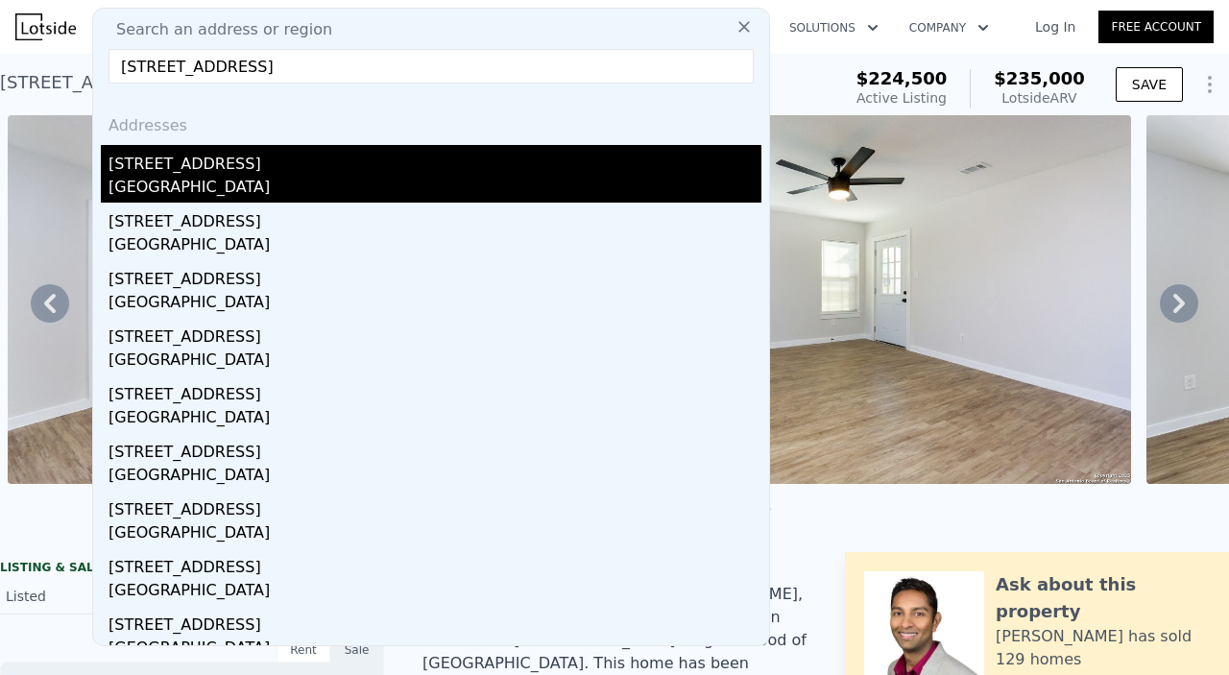
type input "221 Larchmont, San Antonio, TX 78209"
click at [255, 155] on div "221 Larchmont Dr" at bounding box center [434, 160] width 653 height 31
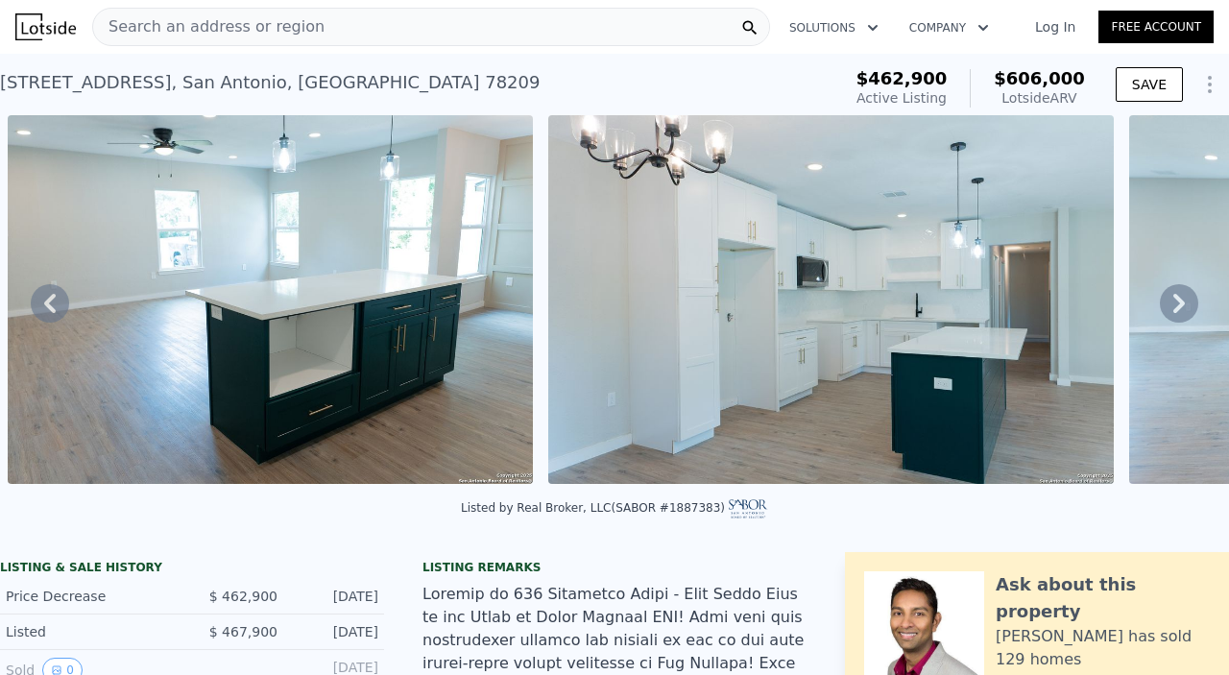
click at [547, 19] on div "Search an address or region" at bounding box center [431, 27] width 678 height 38
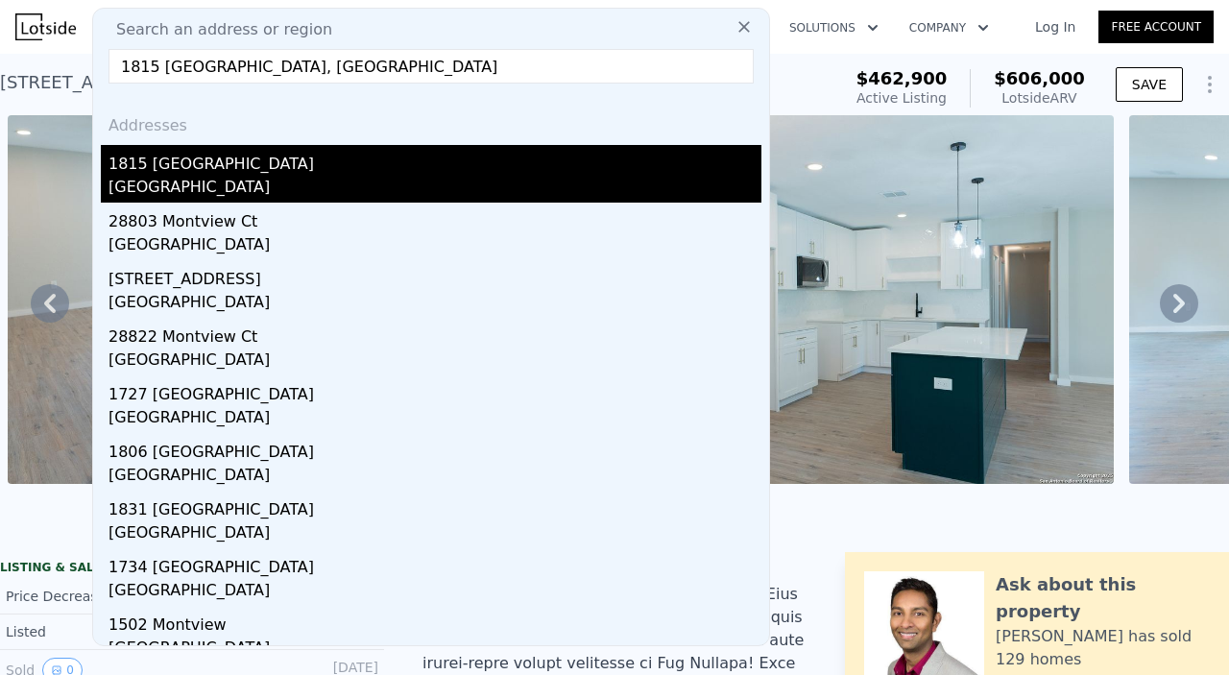
type input "1815 montview, san"
click at [226, 158] on div "1815 Montview" at bounding box center [434, 160] width 653 height 31
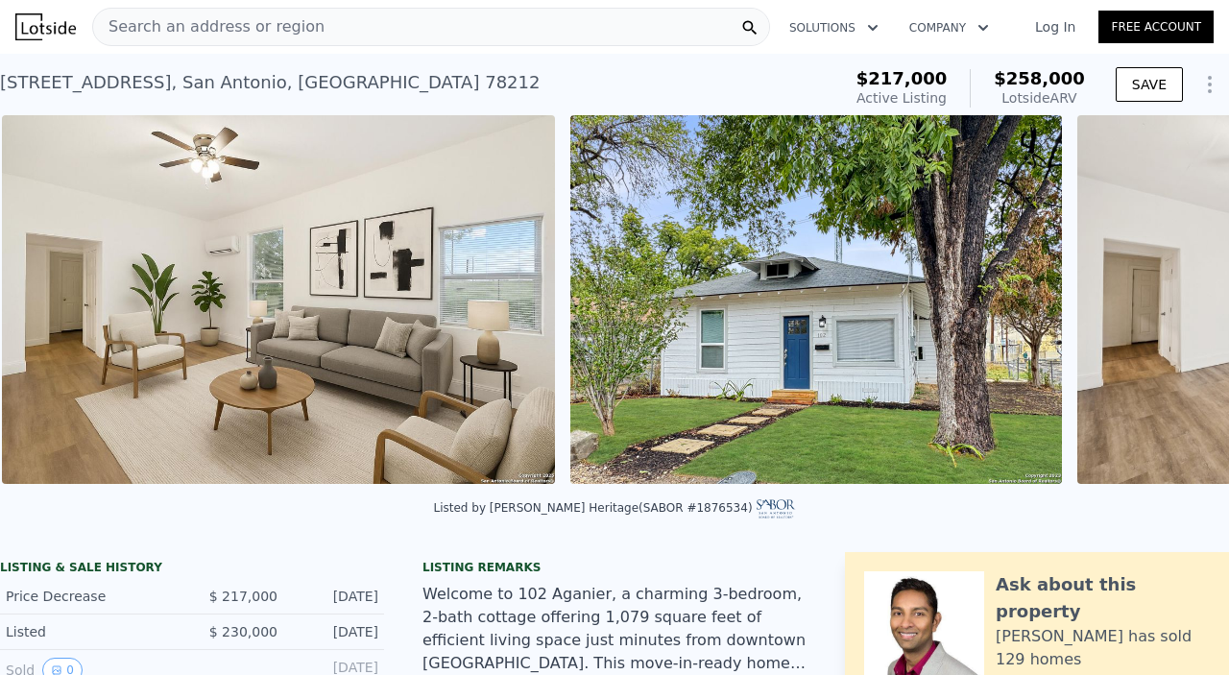
scroll to position [0, 878]
